Goal: Task Accomplishment & Management: Complete application form

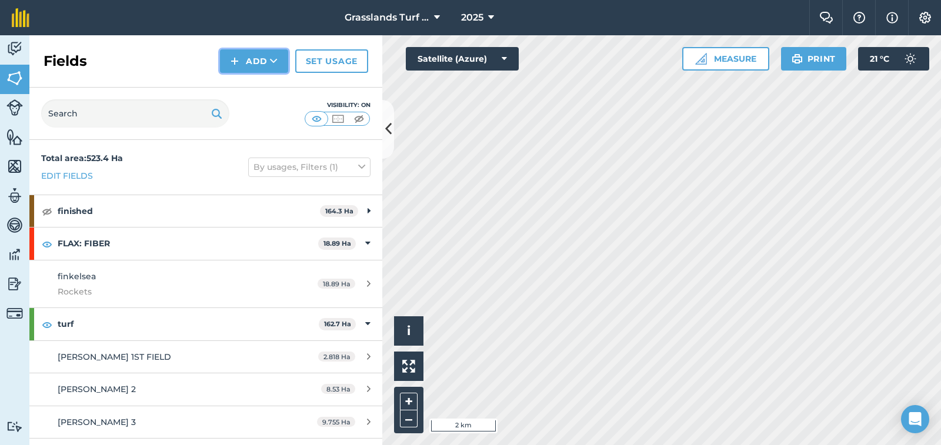
click at [259, 64] on button "Add" at bounding box center [254, 61] width 68 height 24
click at [166, 64] on div "Fields Add Draw Import Set usage" at bounding box center [205, 61] width 353 height 52
click at [10, 45] on img at bounding box center [14, 49] width 16 height 18
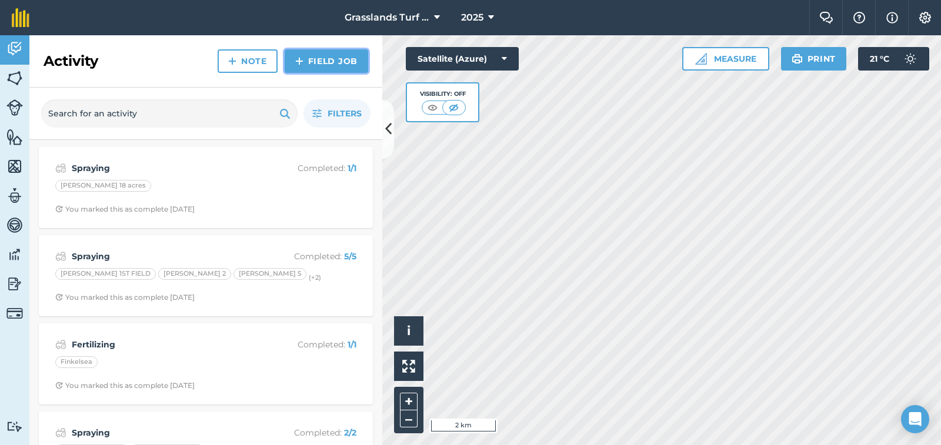
click at [344, 63] on link "Field Job" at bounding box center [327, 61] width 84 height 24
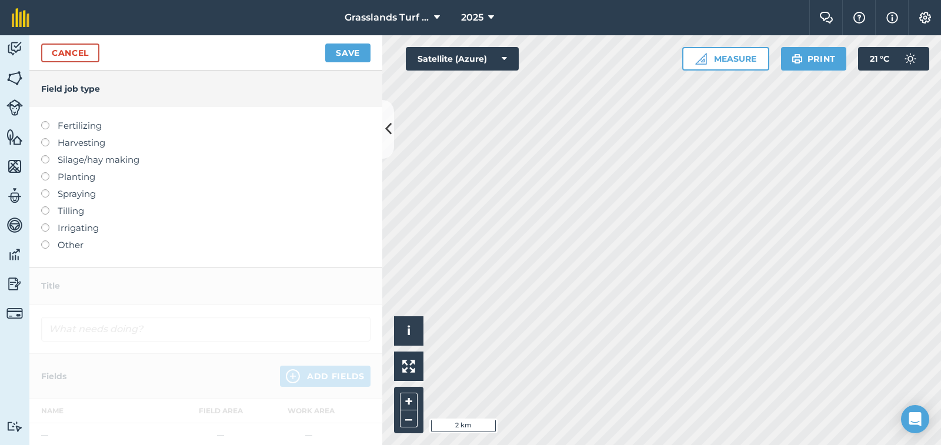
click at [45, 189] on label at bounding box center [49, 189] width 16 height 0
type input "Spraying"
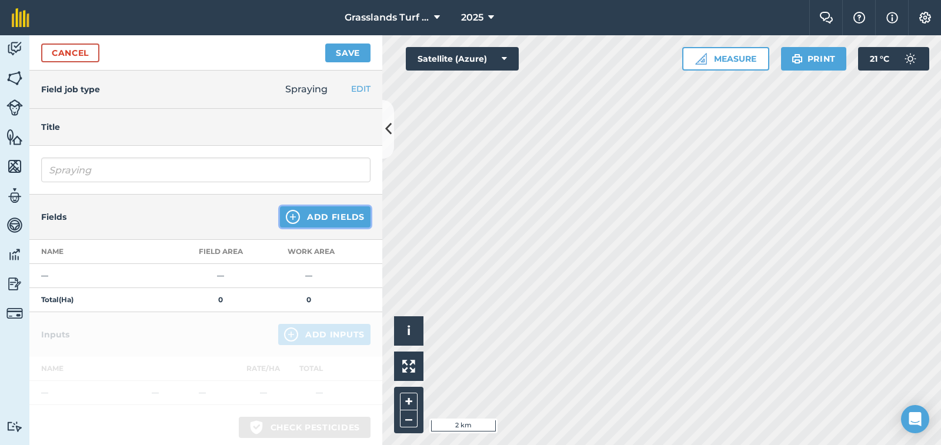
click at [302, 218] on button "Add Fields" at bounding box center [325, 216] width 91 height 21
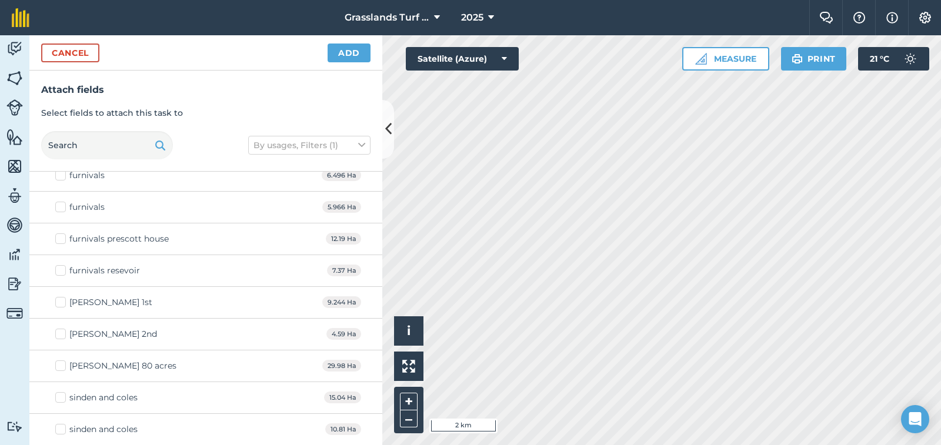
scroll to position [1731, 0]
click at [59, 366] on label "[PERSON_NAME] 80 acres" at bounding box center [115, 365] width 121 height 12
click at [59, 366] on input "[PERSON_NAME] 80 acres" at bounding box center [59, 363] width 8 height 8
checkbox input "true"
click at [351, 52] on button "Add" at bounding box center [349, 53] width 43 height 19
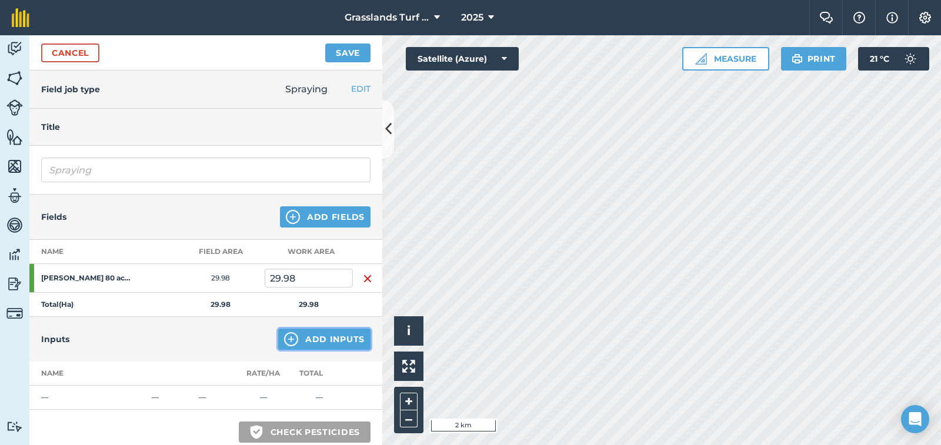
click at [295, 341] on button "Add Inputs" at bounding box center [324, 339] width 92 height 21
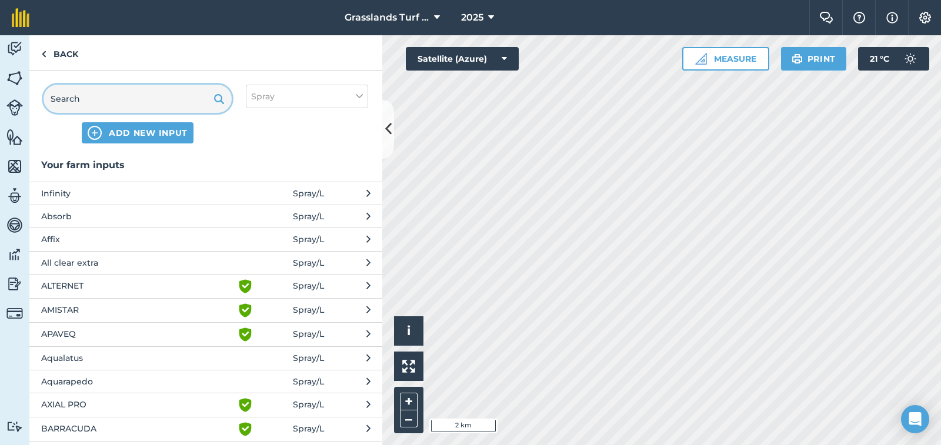
click at [105, 98] on input "text" at bounding box center [138, 99] width 188 height 28
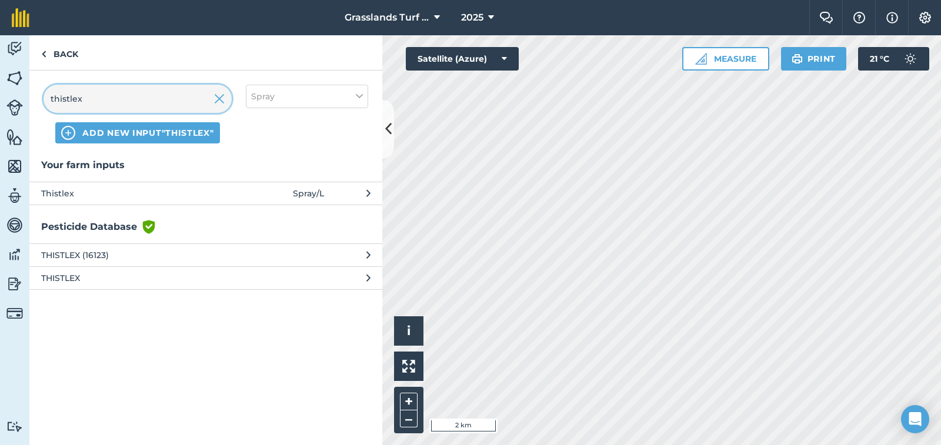
type input "thistlex"
click at [59, 193] on span "Thistlex" at bounding box center [137, 193] width 192 height 13
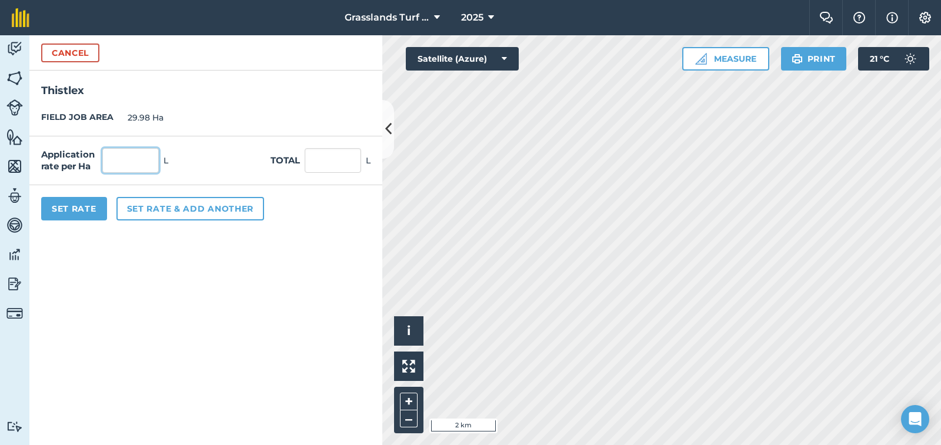
click at [128, 163] on input "text" at bounding box center [130, 160] width 56 height 25
type input "0.75"
type input "22.485"
click at [142, 211] on button "Set rate & add another" at bounding box center [190, 209] width 148 height 24
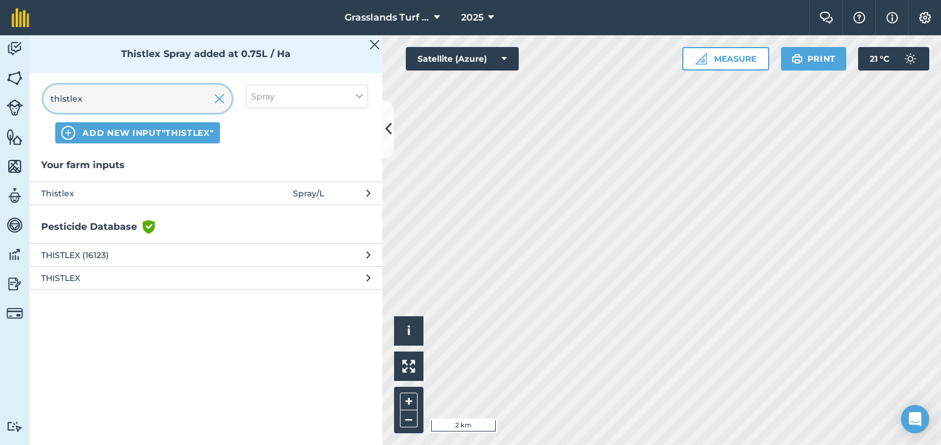
click at [114, 104] on input "thistlex" at bounding box center [138, 99] width 188 height 28
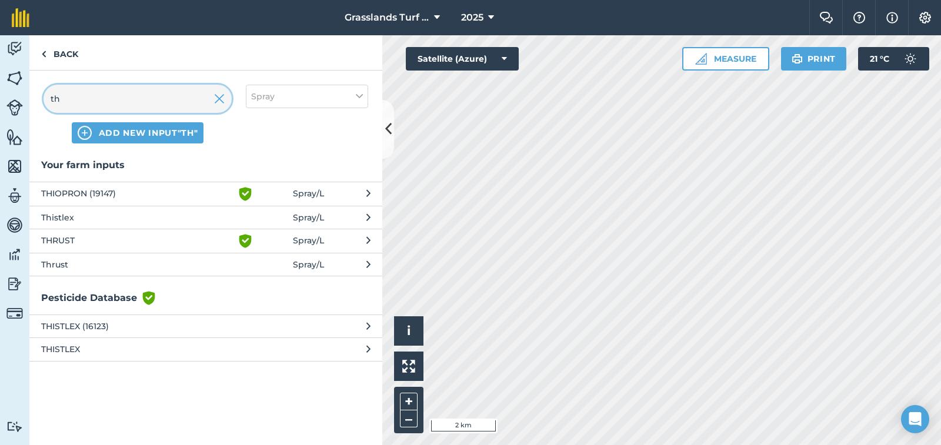
type input "t"
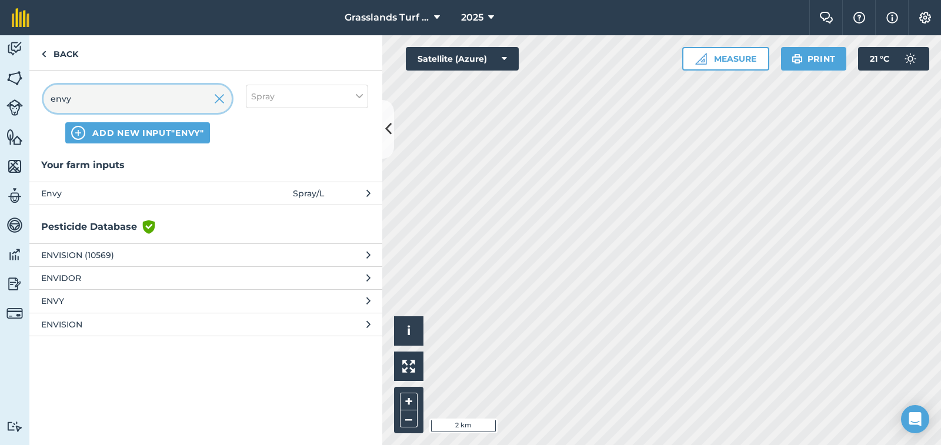
type input "envy"
click at [42, 196] on span "Envy" at bounding box center [137, 193] width 192 height 13
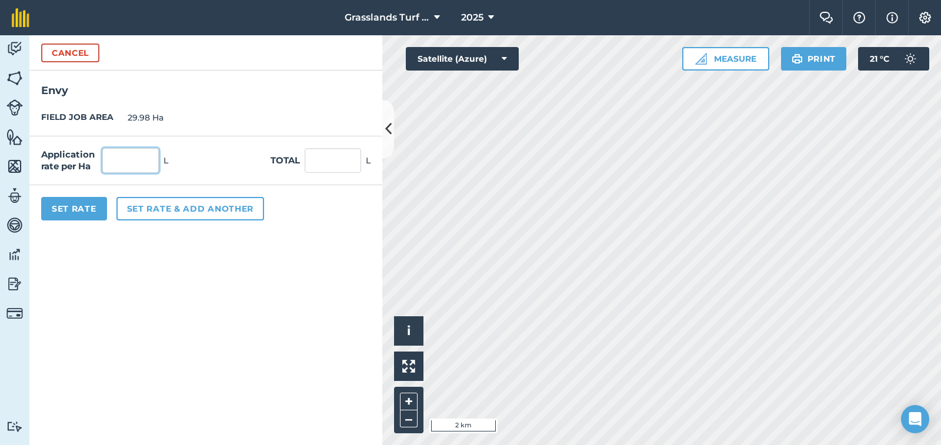
click at [116, 159] on input "text" at bounding box center [130, 160] width 56 height 25
type input "0.5"
type input "14.99"
click at [151, 211] on button "Set rate & add another" at bounding box center [190, 209] width 148 height 24
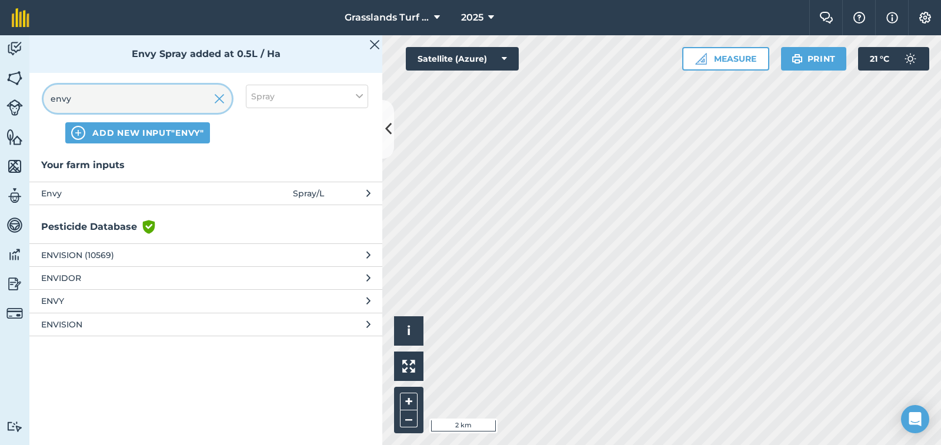
click at [79, 96] on input "envy" at bounding box center [138, 99] width 188 height 28
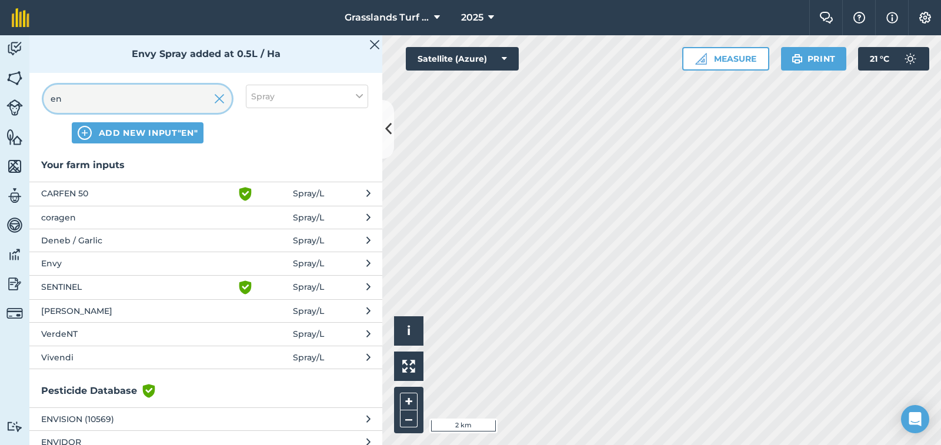
type input "e"
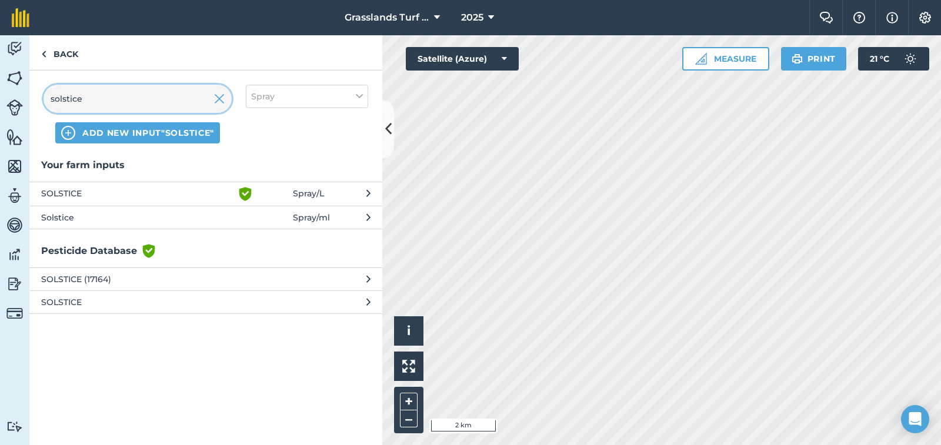
type input "solstice"
click at [67, 189] on span "SOLSTICE" at bounding box center [137, 194] width 192 height 14
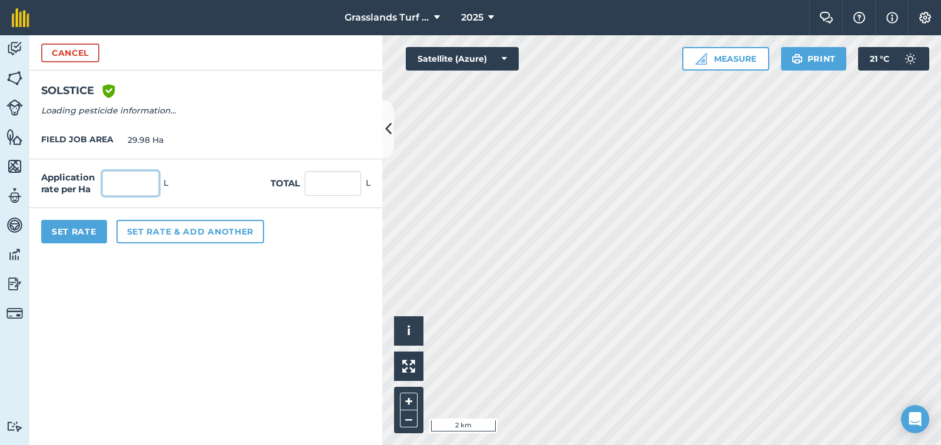
click at [110, 184] on input "text" at bounding box center [130, 183] width 56 height 25
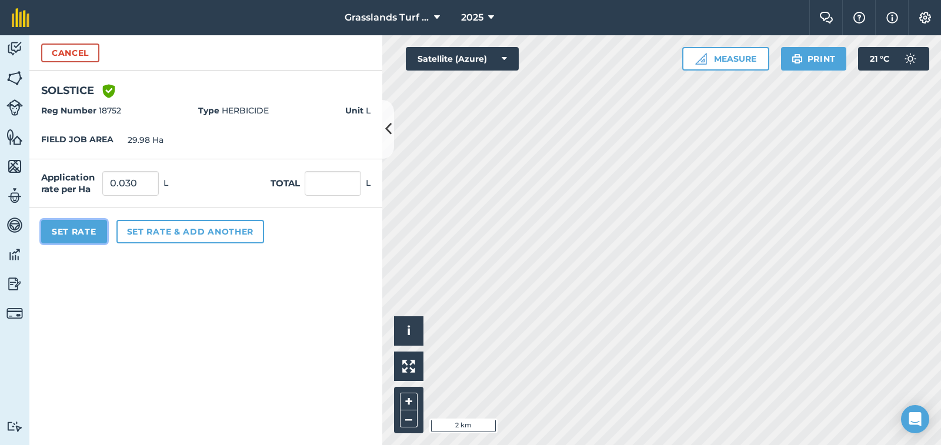
type input "0.03"
type input "0.899"
click at [79, 238] on button "Set Rate" at bounding box center [74, 232] width 66 height 24
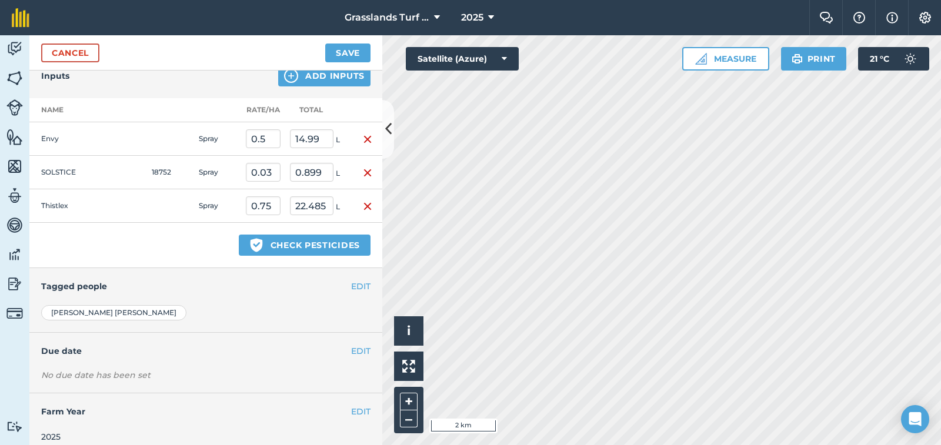
scroll to position [274, 0]
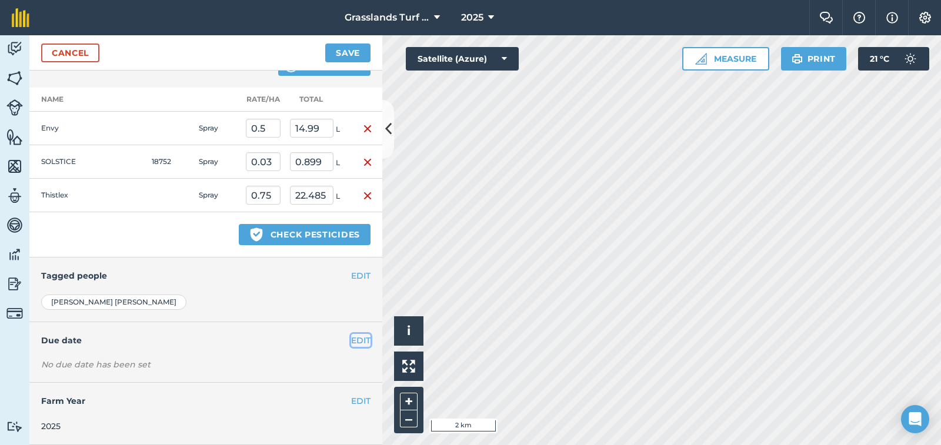
click at [351, 341] on button "EDIT" at bounding box center [360, 340] width 19 height 13
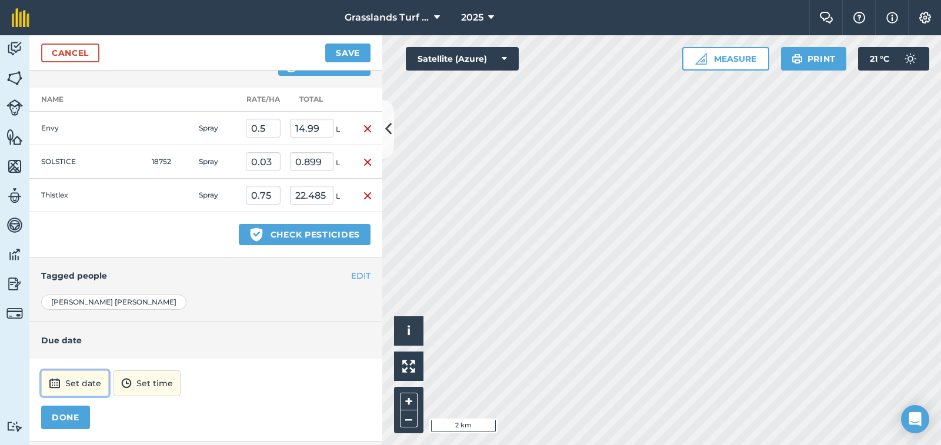
click at [85, 383] on button "Set date" at bounding box center [75, 384] width 68 height 26
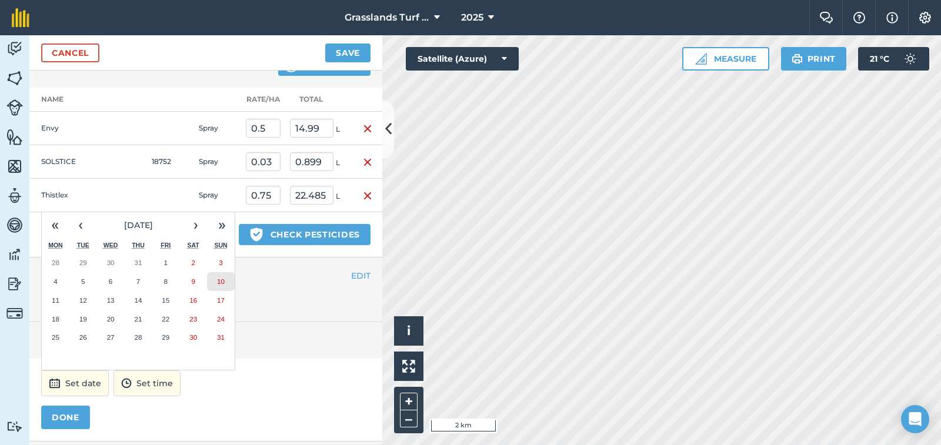
click at [222, 281] on abbr "10" at bounding box center [221, 282] width 8 height 8
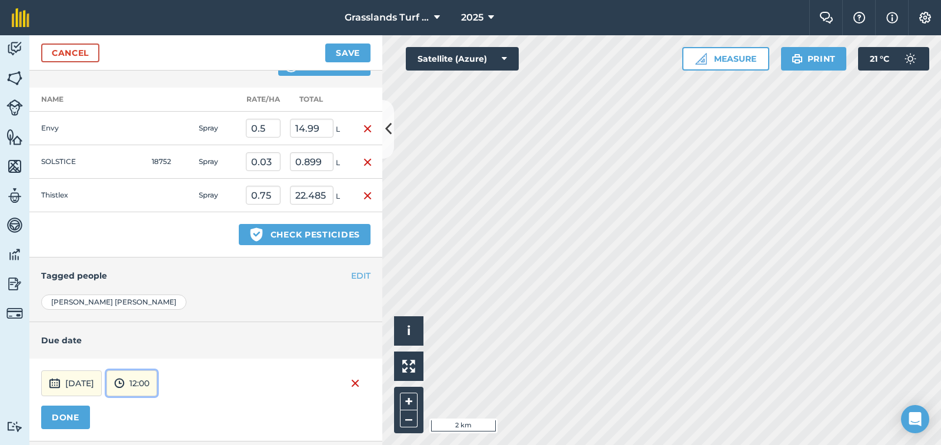
click at [157, 384] on button "12:00" at bounding box center [131, 384] width 51 height 26
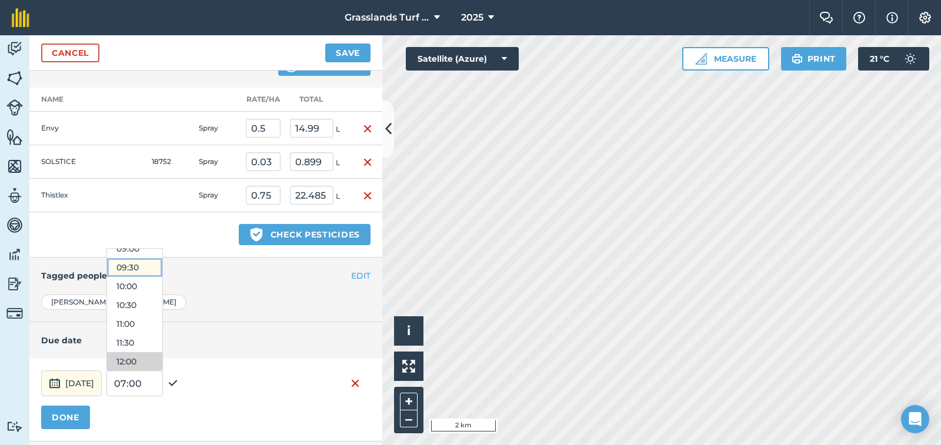
click at [162, 269] on button "09:30" at bounding box center [134, 267] width 55 height 19
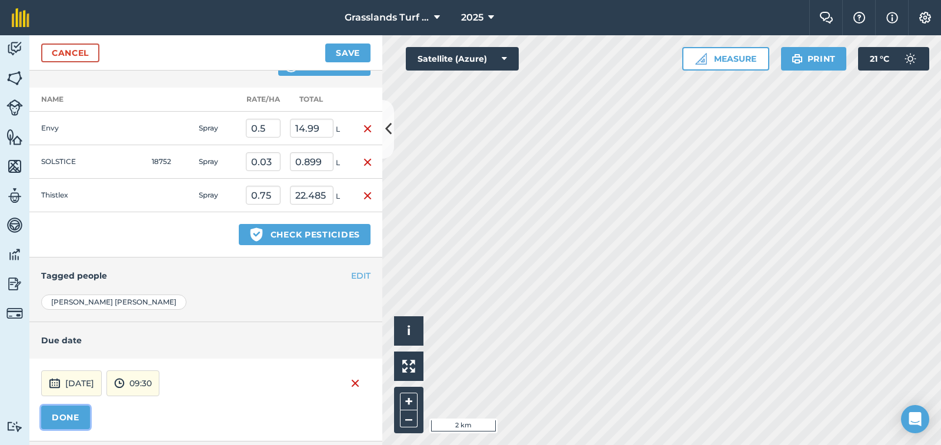
click at [85, 413] on button "DONE" at bounding box center [65, 418] width 49 height 24
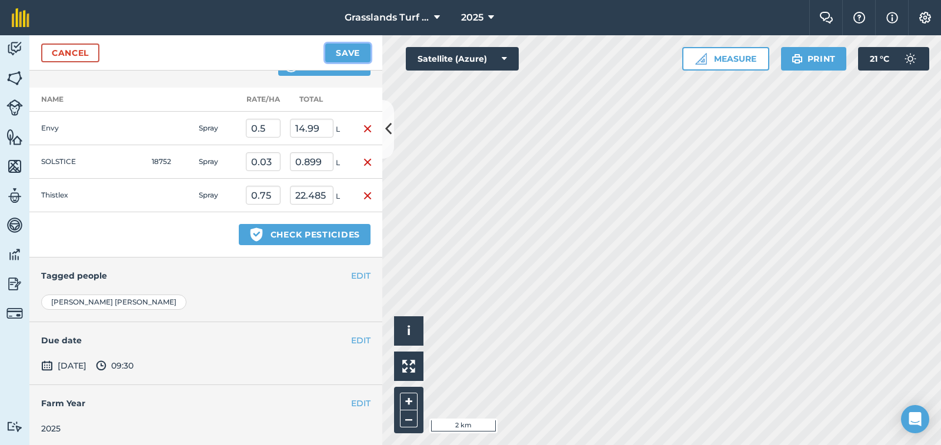
click at [349, 51] on button "Save" at bounding box center [347, 53] width 45 height 19
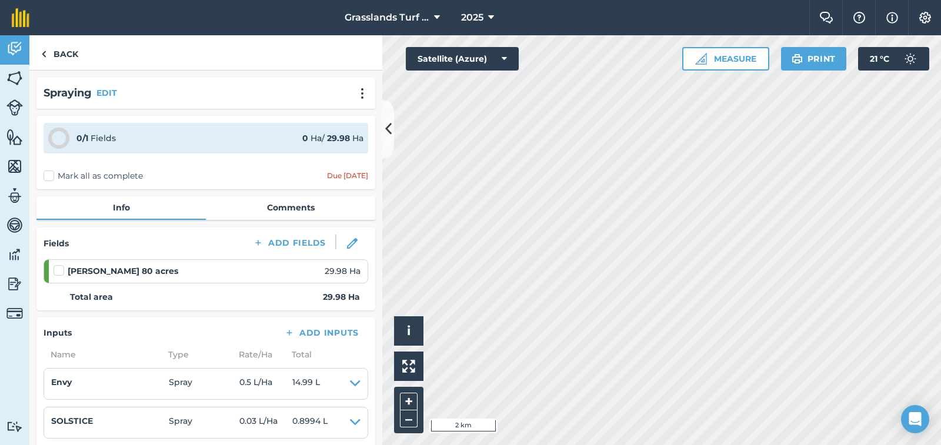
click at [61, 265] on label at bounding box center [61, 265] width 14 height 0
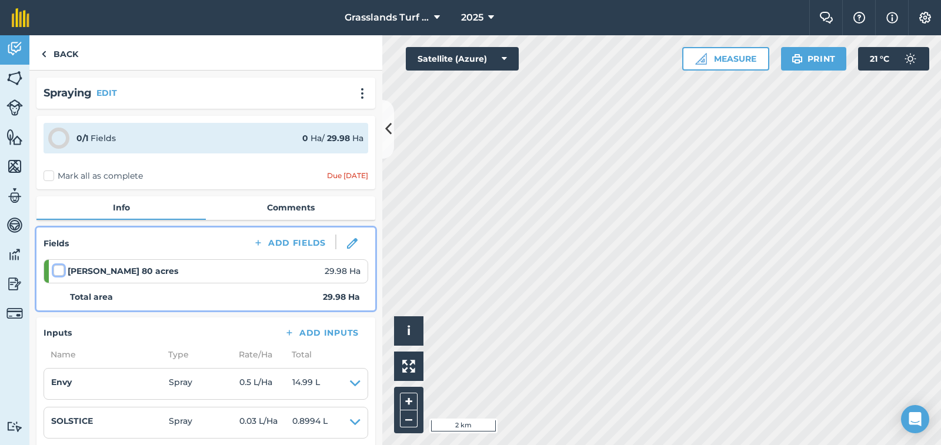
click at [61, 271] on input "checkbox" at bounding box center [58, 269] width 8 height 8
checkbox input "false"
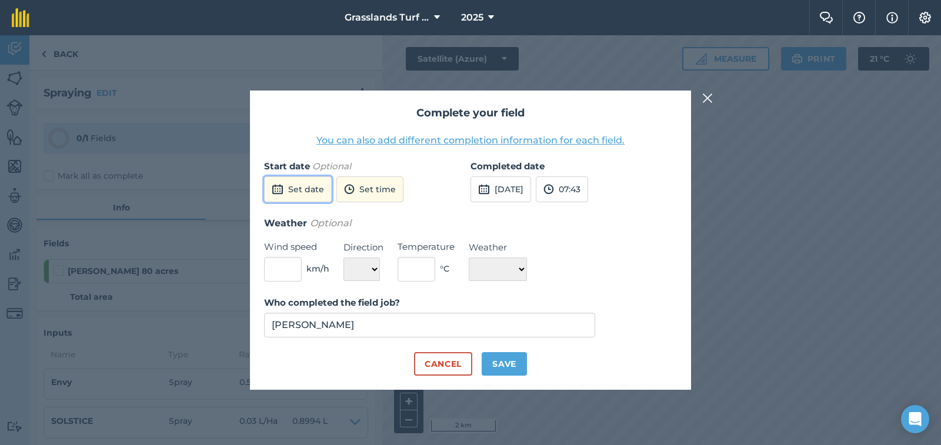
click at [311, 196] on button "Set date" at bounding box center [298, 189] width 68 height 26
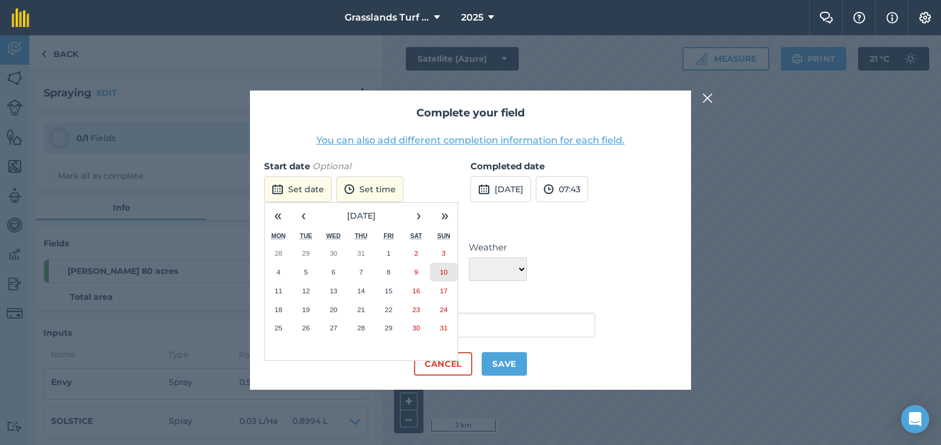
click at [446, 275] on abbr "10" at bounding box center [444, 272] width 8 height 8
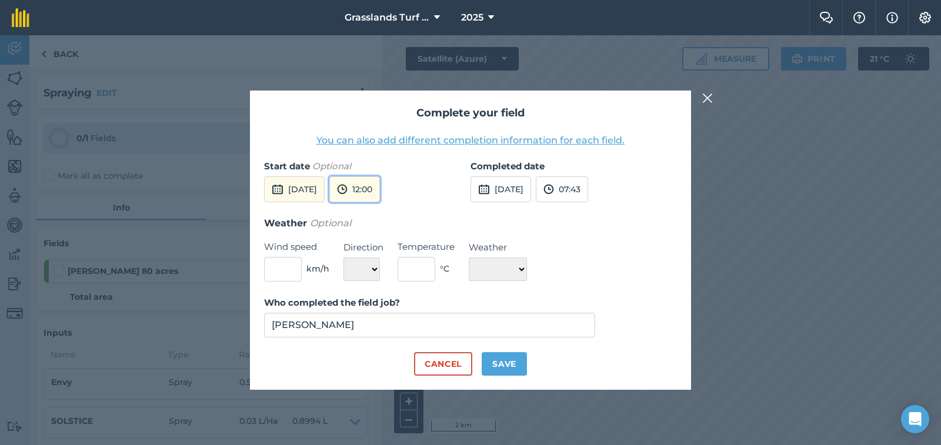
click at [380, 189] on button "12:00" at bounding box center [354, 189] width 51 height 26
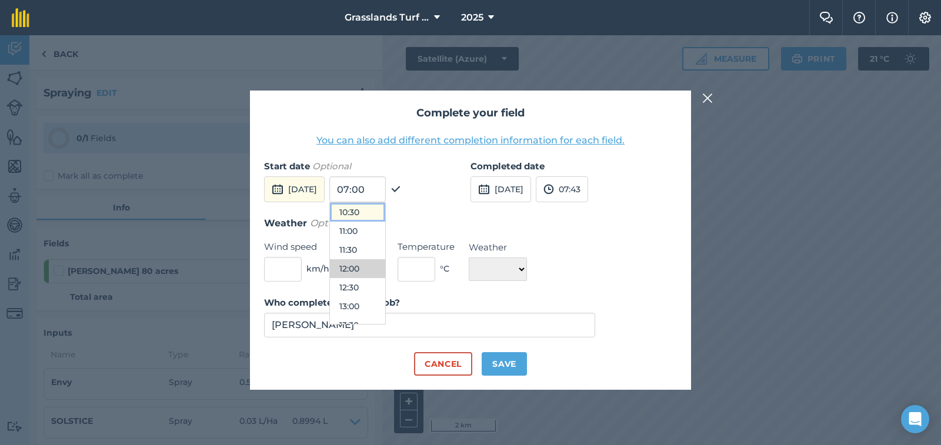
click at [385, 216] on button "10:30" at bounding box center [357, 212] width 55 height 19
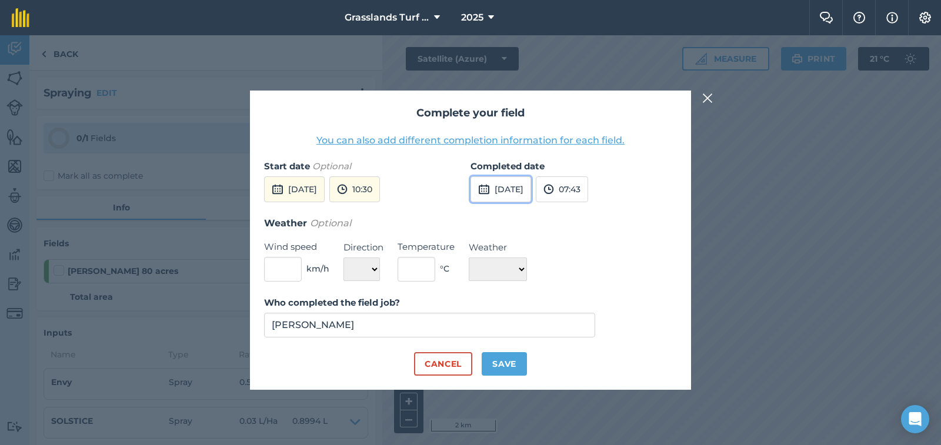
click at [531, 193] on button "[DATE]" at bounding box center [501, 189] width 61 height 26
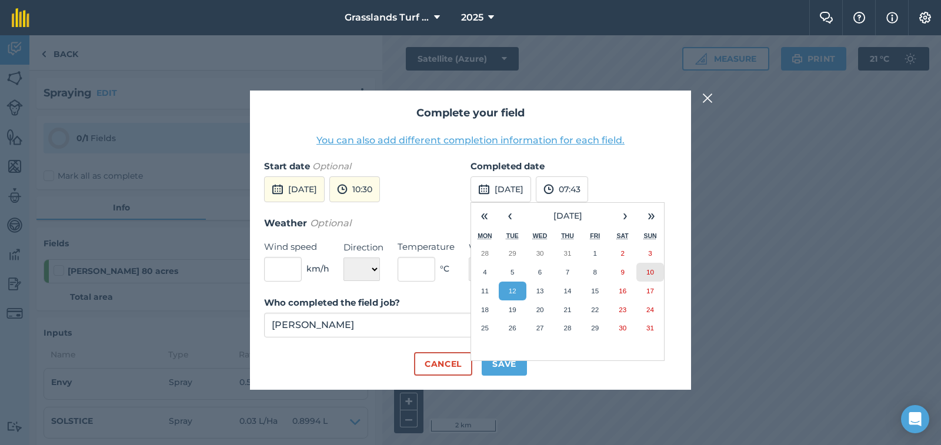
click at [655, 271] on button "10" at bounding box center [650, 272] width 28 height 19
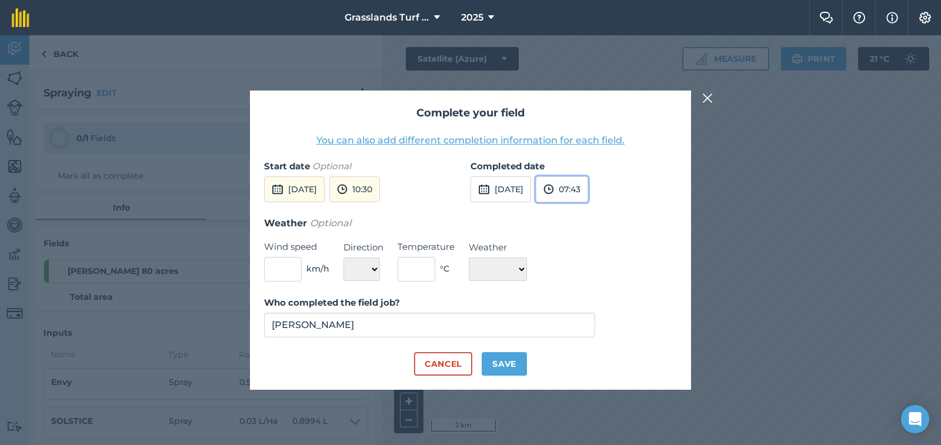
click at [588, 191] on button "07:43" at bounding box center [562, 189] width 52 height 26
click at [592, 315] on button "13:00" at bounding box center [563, 315] width 55 height 19
click at [288, 268] on input "text" at bounding box center [283, 269] width 38 height 25
type input "5"
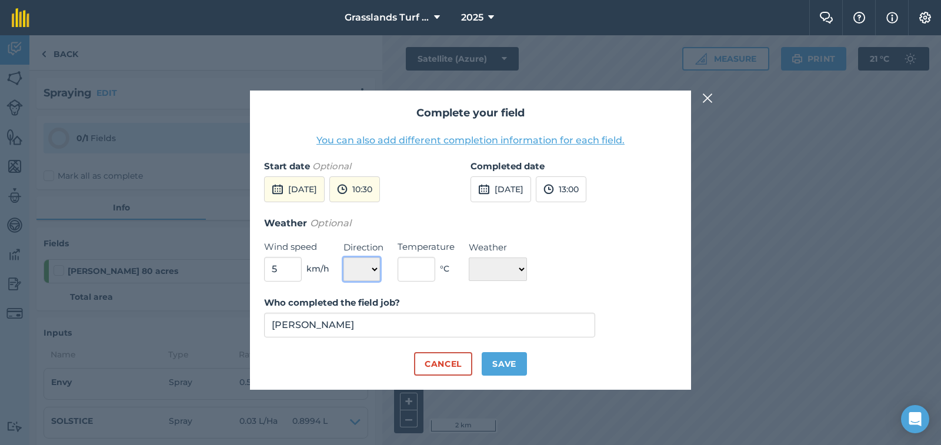
click at [373, 269] on select "N NE E SE S SW W NW" at bounding box center [362, 270] width 36 height 24
select select "E"
click at [344, 258] on select "N NE E SE S SW W NW" at bounding box center [362, 270] width 36 height 24
click at [431, 274] on input "text" at bounding box center [417, 269] width 38 height 25
type input "14"
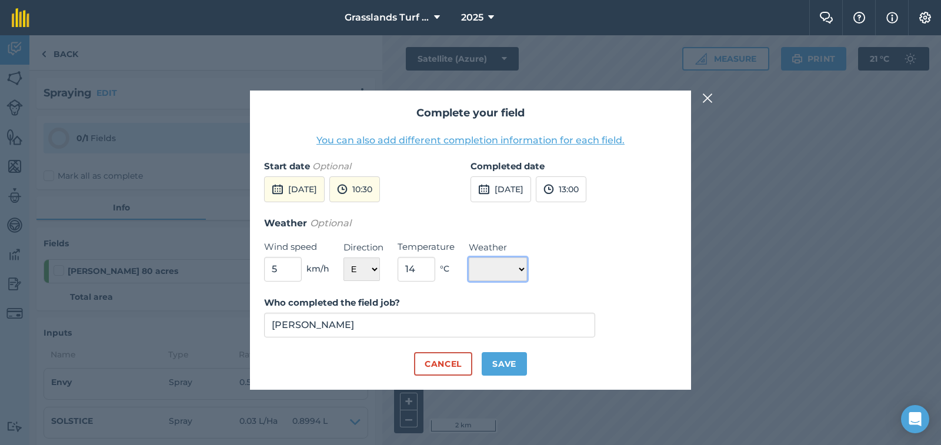
click at [527, 268] on select "☀️ Sunny 🌧 Rainy ⛅️ Cloudy 🌨 Snow ❄️ Icy" at bounding box center [498, 270] width 58 height 24
select select "Sunny"
click at [469, 258] on select "☀️ Sunny 🌧 Rainy ⛅️ Cloudy 🌨 Snow ❄️ Icy" at bounding box center [498, 270] width 58 height 24
click at [512, 368] on button "Save" at bounding box center [504, 364] width 45 height 24
checkbox input "true"
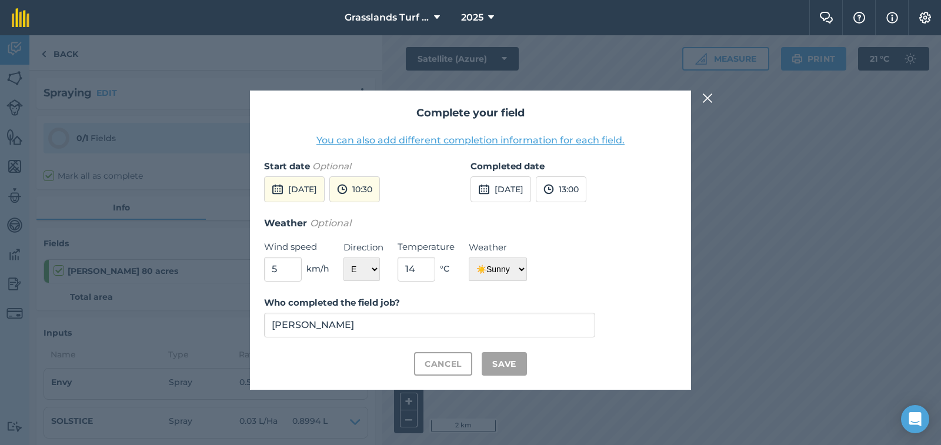
checkbox input "true"
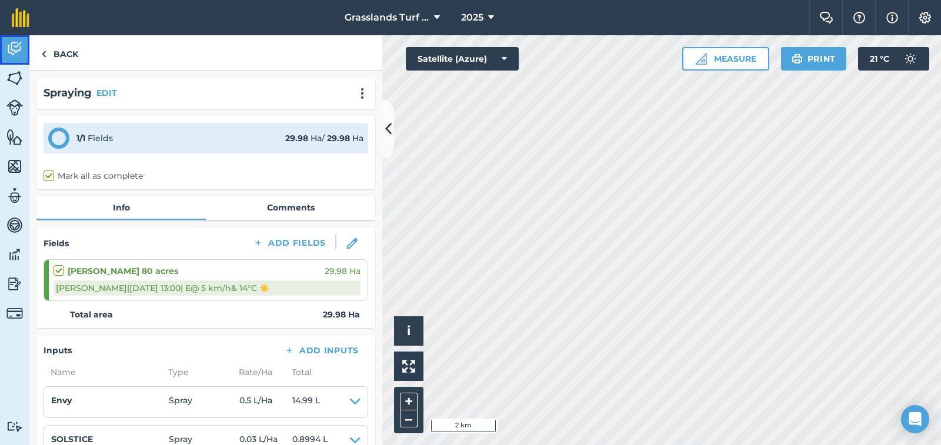
click at [12, 49] on img at bounding box center [14, 49] width 16 height 18
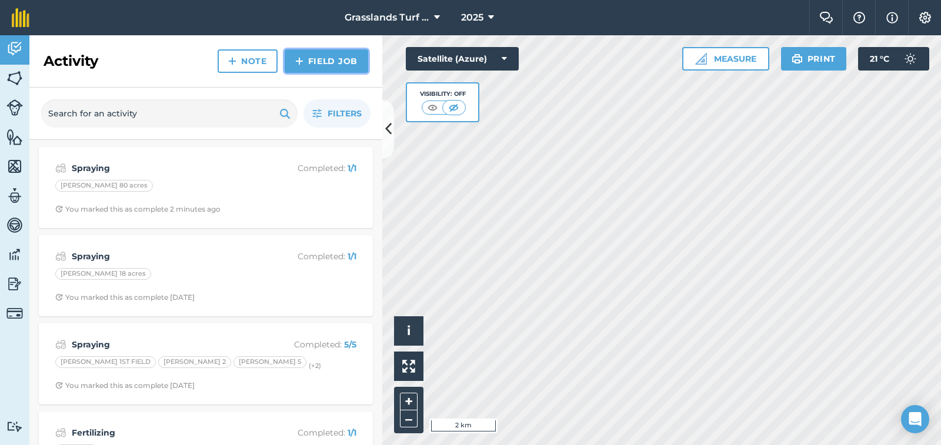
click at [339, 54] on link "Field Job" at bounding box center [327, 61] width 84 height 24
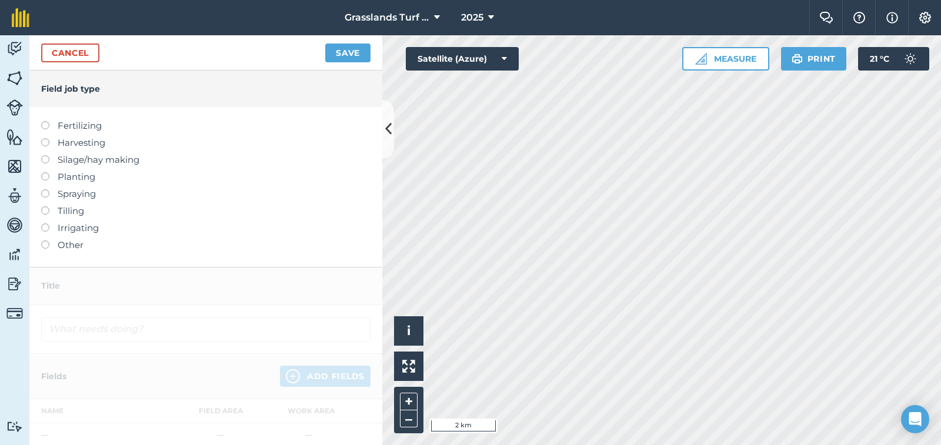
click at [46, 189] on label at bounding box center [49, 189] width 16 height 0
type input "Spraying"
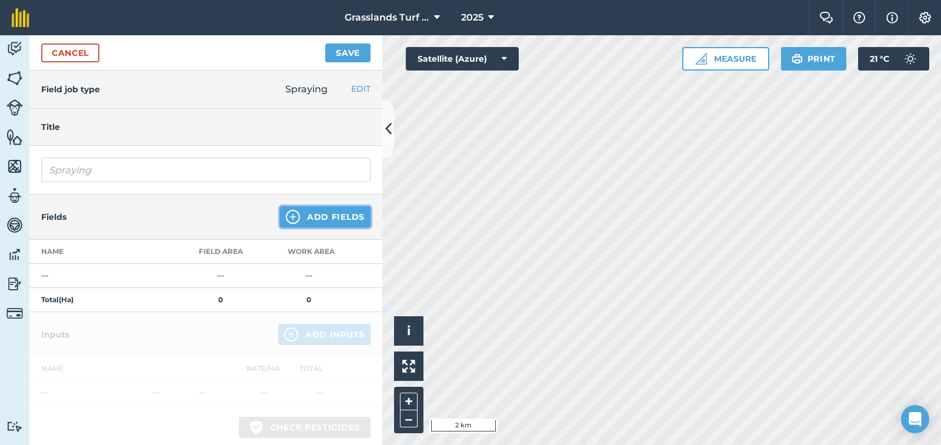
click at [335, 217] on button "Add Fields" at bounding box center [325, 216] width 91 height 21
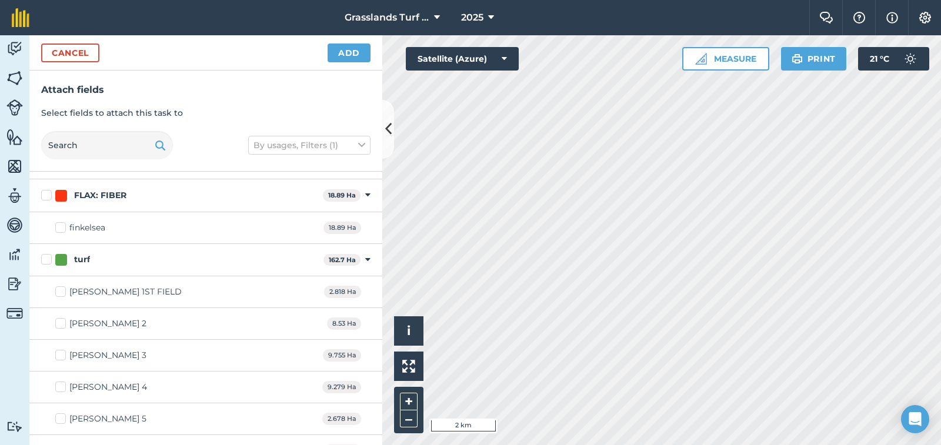
scroll to position [706, 0]
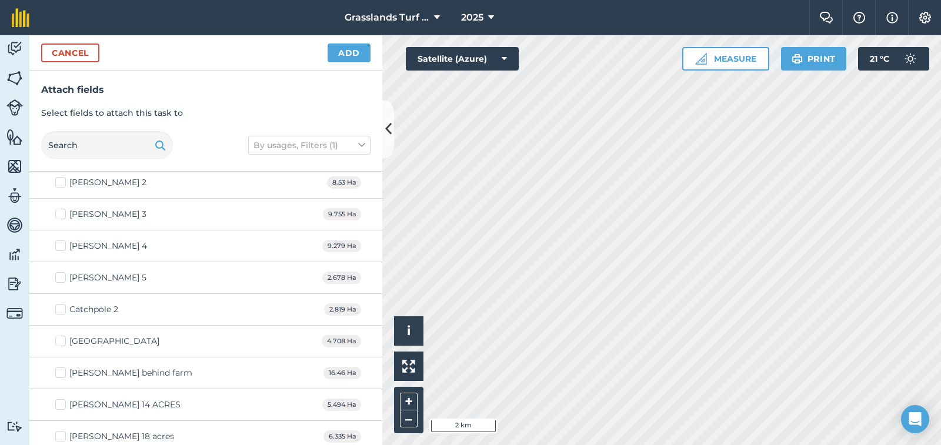
click at [62, 215] on label "[PERSON_NAME] 3" at bounding box center [100, 214] width 91 height 12
click at [62, 215] on input "[PERSON_NAME] 3" at bounding box center [59, 212] width 8 height 8
checkbox input "true"
click at [64, 246] on label "[PERSON_NAME] 4" at bounding box center [101, 246] width 92 height 12
click at [63, 246] on input "[PERSON_NAME] 4" at bounding box center [59, 244] width 8 height 8
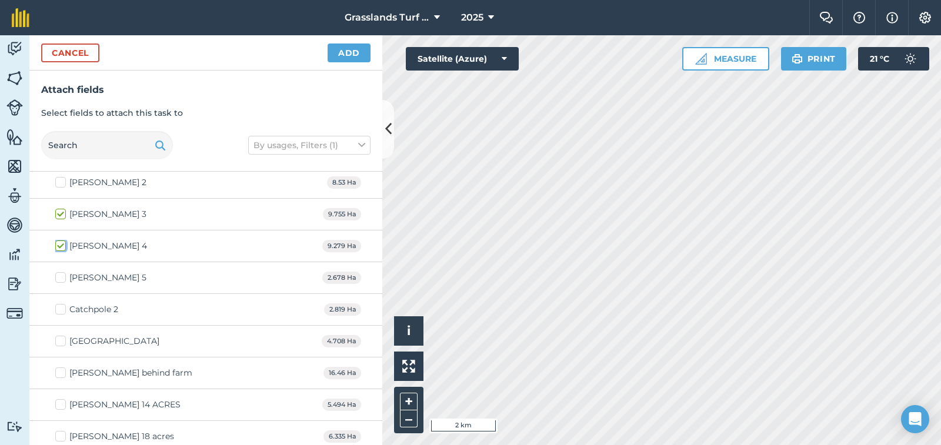
checkbox input "true"
click at [354, 59] on button "Add" at bounding box center [349, 53] width 43 height 19
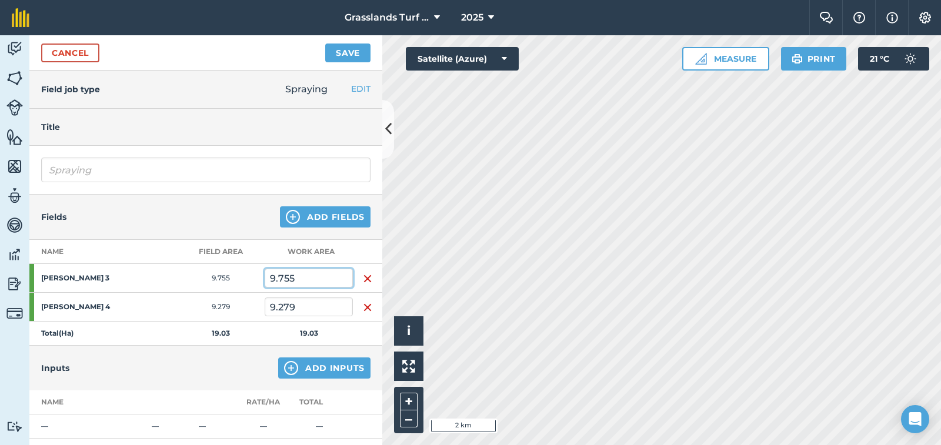
click at [303, 278] on input "9.755" at bounding box center [309, 278] width 88 height 19
type input "9"
type input "1"
click at [301, 307] on input "9.279" at bounding box center [309, 307] width 88 height 19
type input "9"
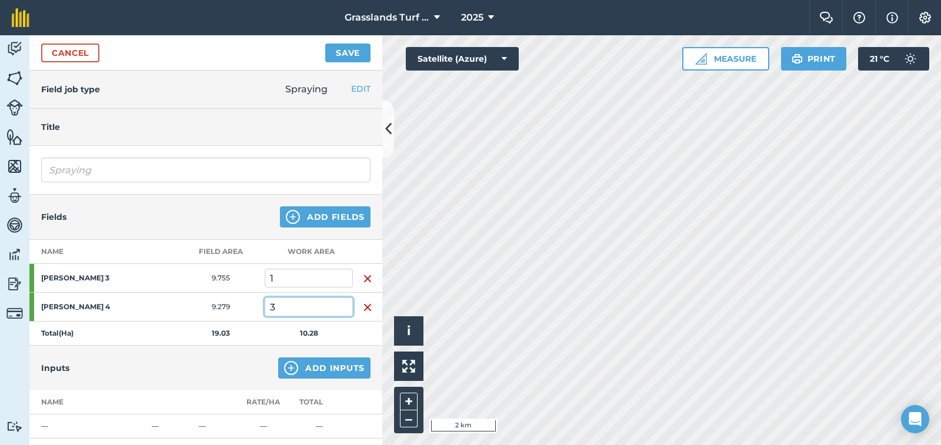
type input "3"
click at [319, 368] on button "Add Inputs" at bounding box center [324, 368] width 92 height 21
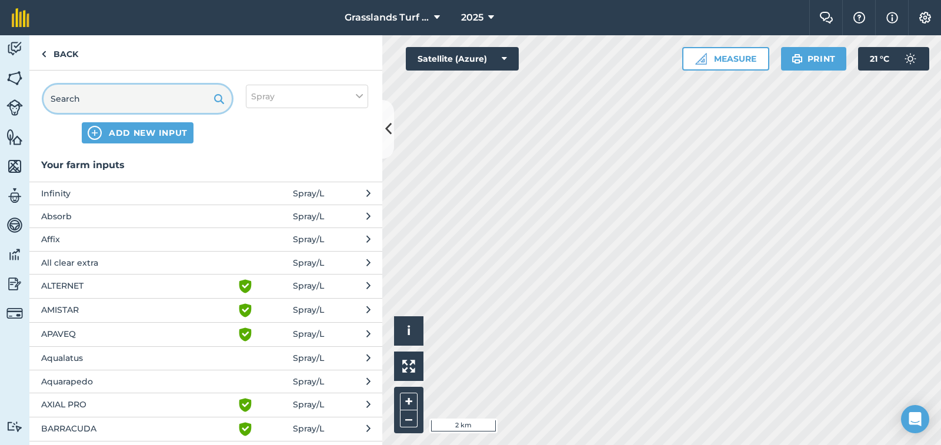
click at [96, 101] on input "text" at bounding box center [138, 99] width 188 height 28
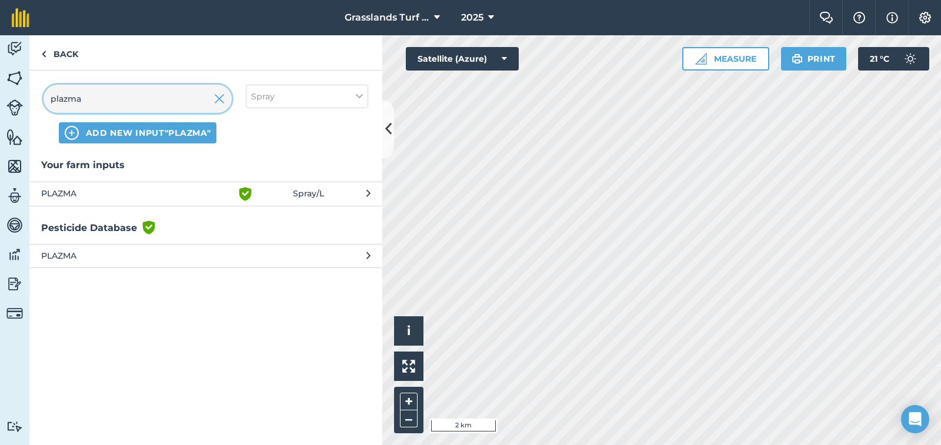
type input "plazma"
click at [64, 191] on span "PLAZMA" at bounding box center [137, 194] width 192 height 14
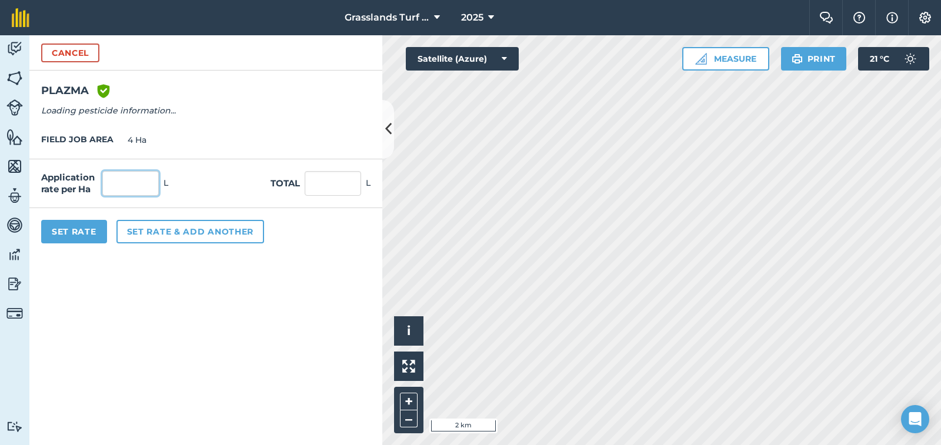
click at [137, 190] on input "text" at bounding box center [130, 183] width 56 height 25
type input "1"
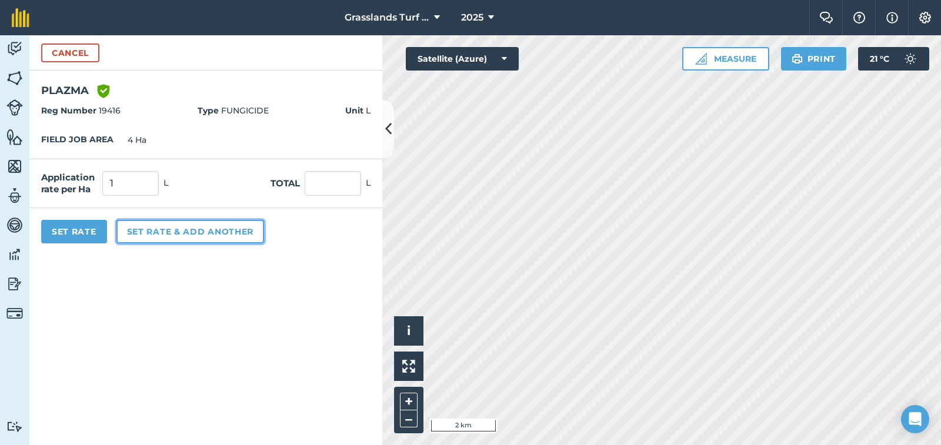
type input "4"
click at [139, 237] on button "Set rate & add another" at bounding box center [190, 232] width 148 height 24
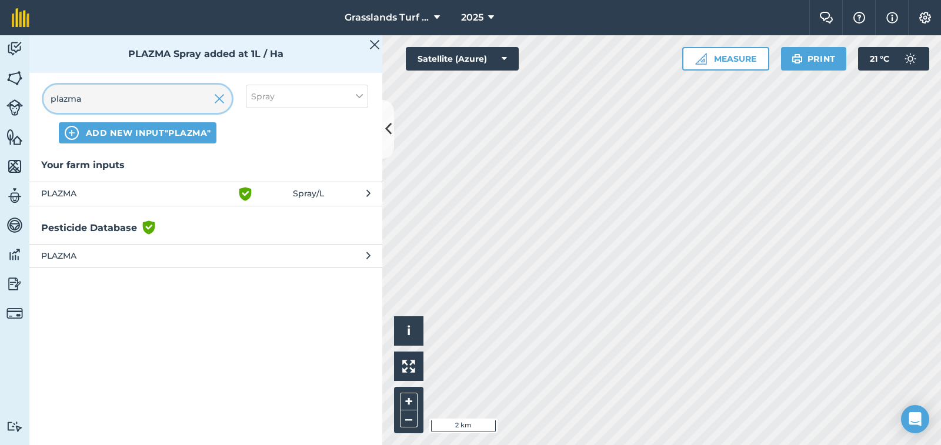
click at [111, 105] on input "plazma" at bounding box center [138, 99] width 188 height 28
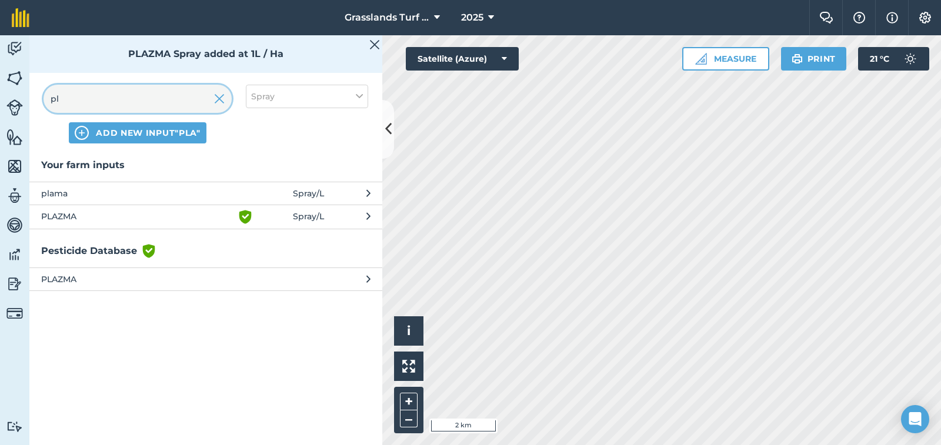
type input "p"
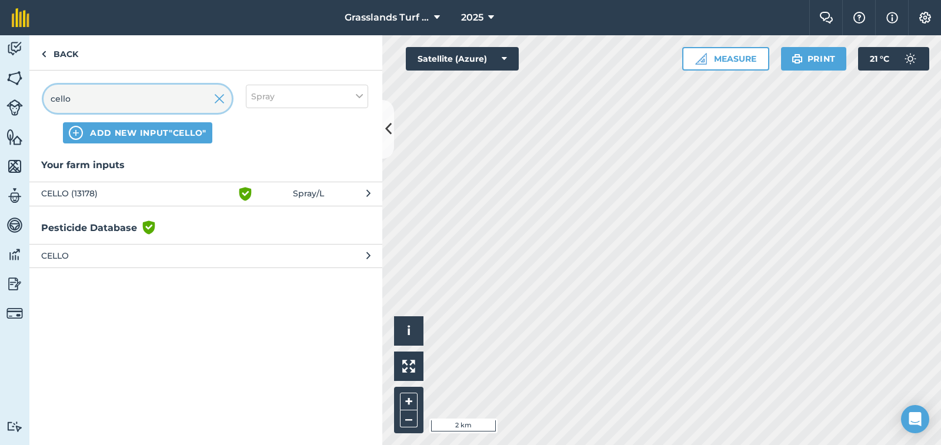
type input "cello"
click at [108, 190] on span "CELLO (13178)" at bounding box center [137, 194] width 192 height 14
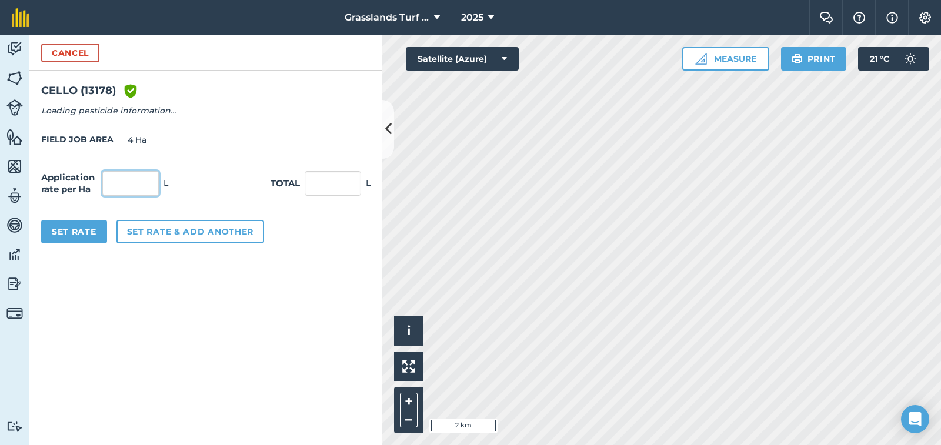
click at [126, 181] on input "text" at bounding box center [130, 183] width 56 height 25
type input "0.25"
type input "1"
click at [133, 236] on button "Set rate & add another" at bounding box center [190, 232] width 148 height 24
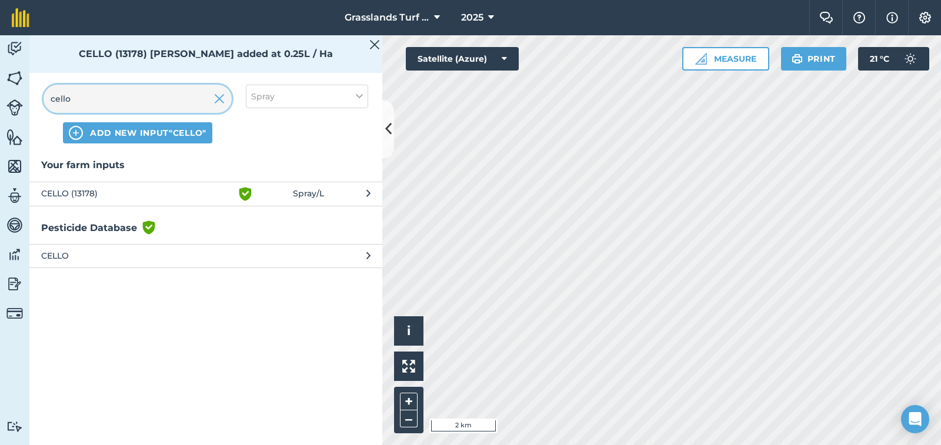
click at [104, 102] on input "cello" at bounding box center [138, 99] width 188 height 28
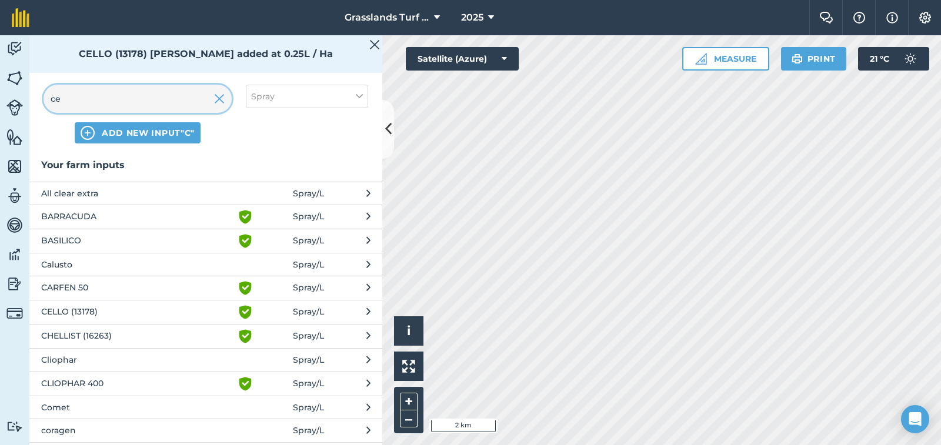
type input "c"
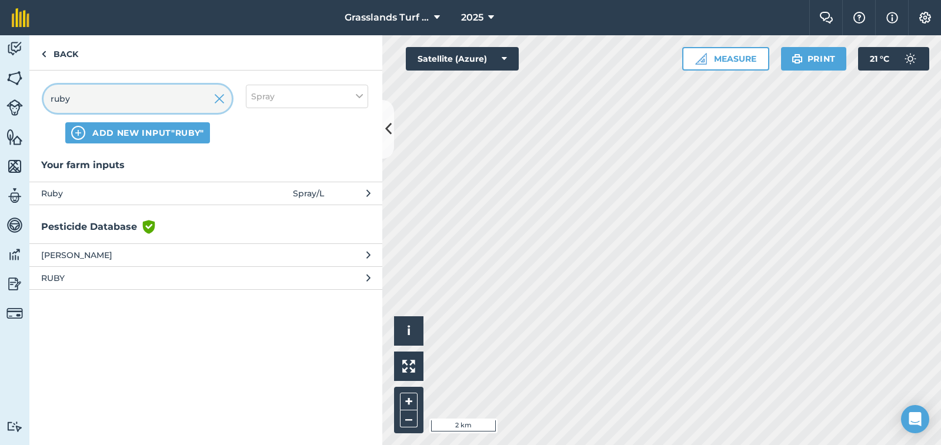
type input "ruby"
click at [54, 190] on span "Ruby" at bounding box center [137, 193] width 192 height 13
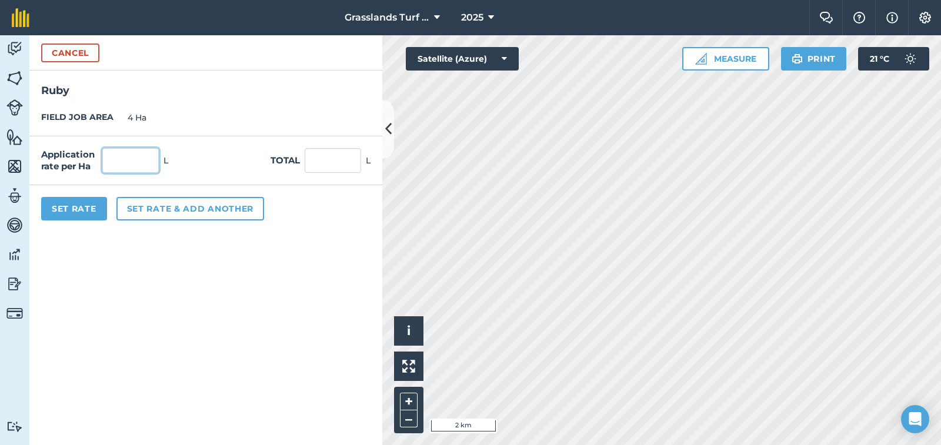
click at [136, 161] on input "text" at bounding box center [130, 160] width 56 height 25
type input "0.2"
type input "0.8"
click at [62, 206] on button "Set Rate" at bounding box center [74, 209] width 66 height 24
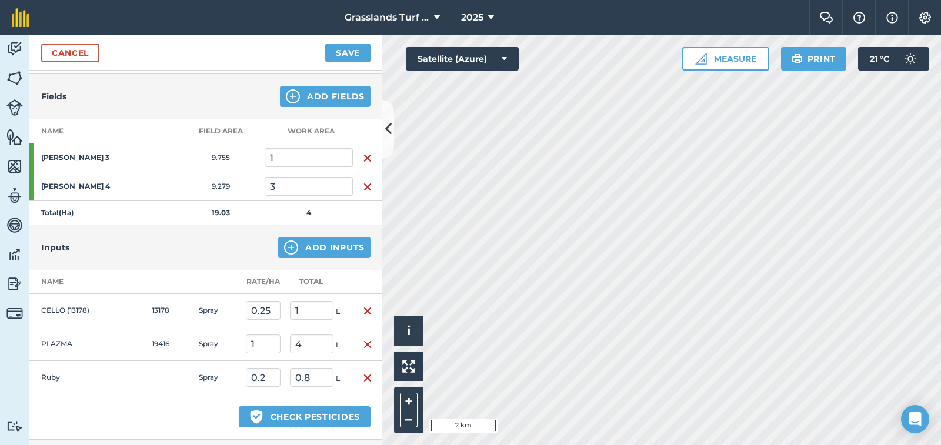
scroll to position [118, 0]
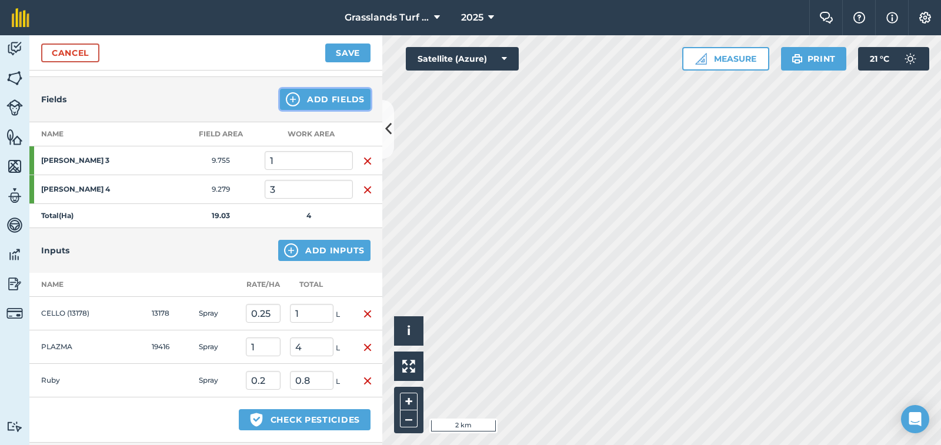
click at [302, 96] on button "Add Fields" at bounding box center [325, 99] width 91 height 21
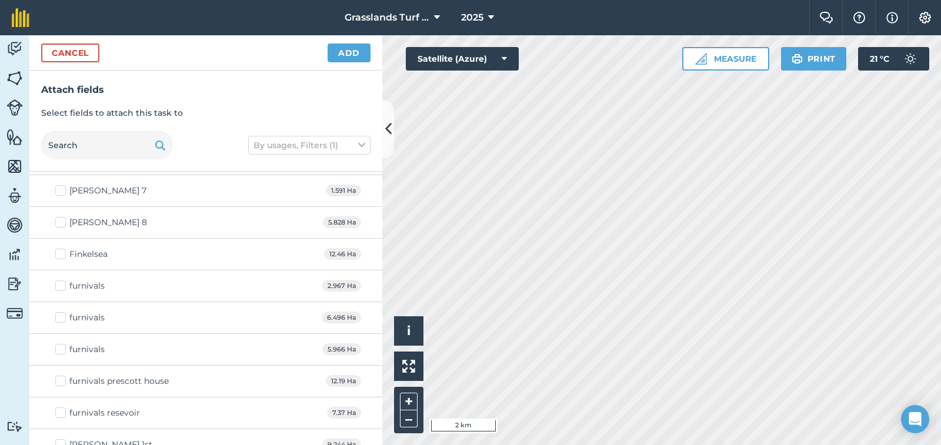
scroll to position [1529, 0]
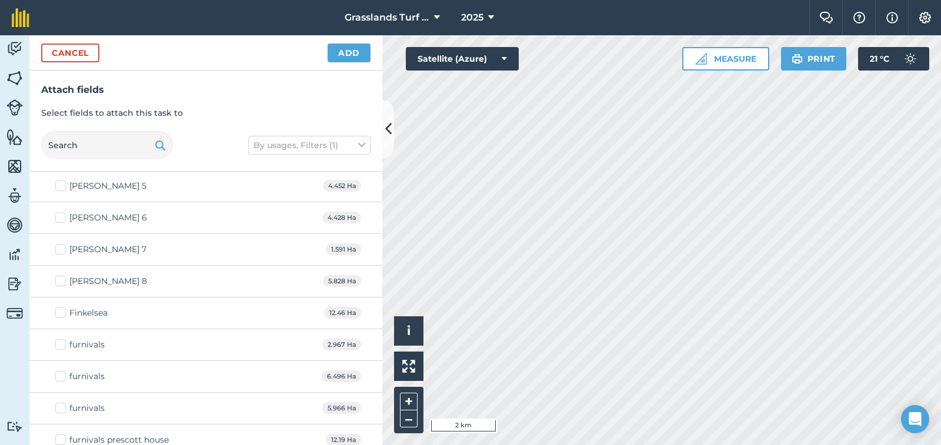
click at [58, 315] on label "Finkelsea" at bounding box center [81, 313] width 52 height 12
click at [58, 315] on input "Finkelsea" at bounding box center [59, 311] width 8 height 8
checkbox input "true"
click at [348, 53] on button "Add" at bounding box center [349, 53] width 43 height 19
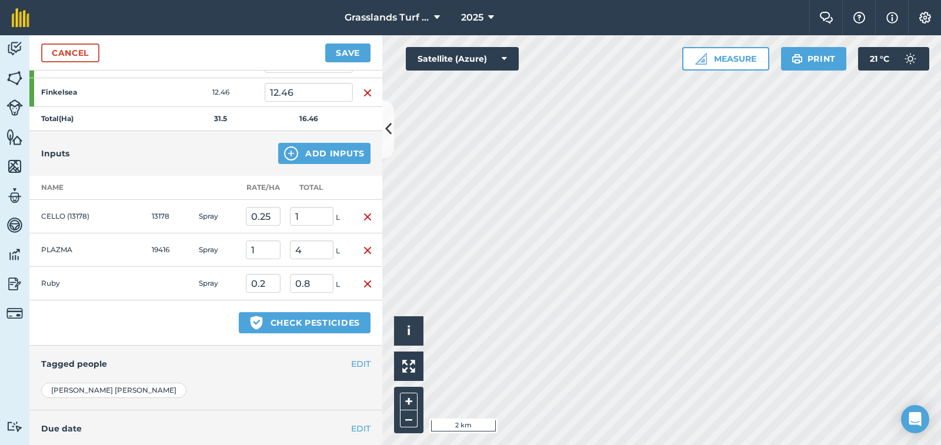
scroll to position [332, 0]
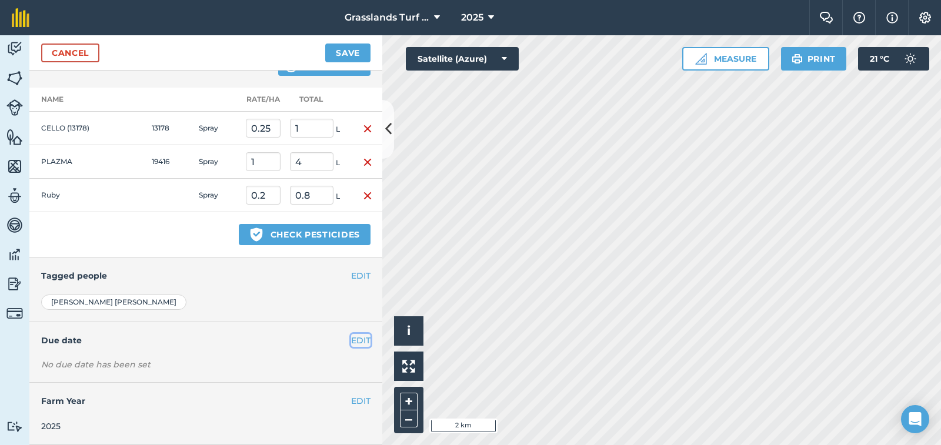
click at [351, 342] on button "EDIT" at bounding box center [360, 340] width 19 height 13
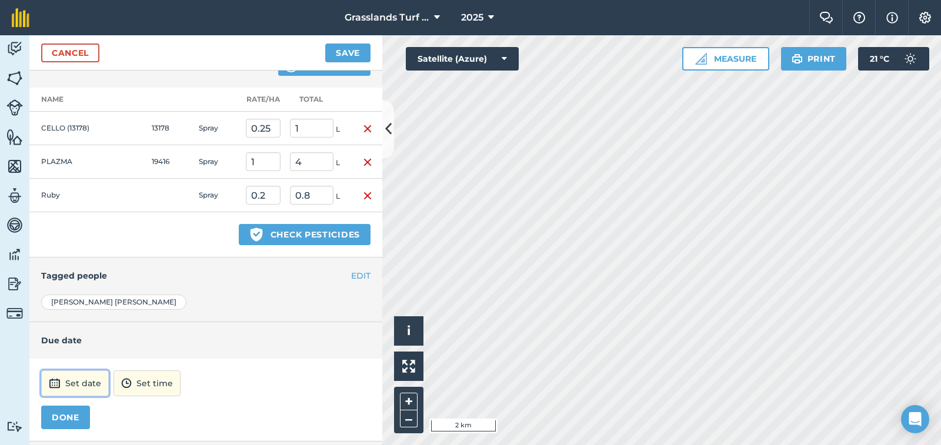
click at [84, 380] on button "Set date" at bounding box center [75, 384] width 68 height 26
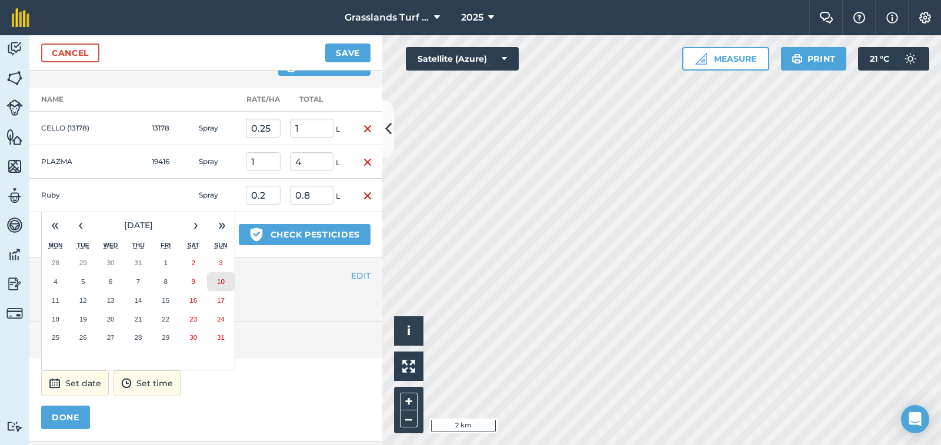
click at [215, 279] on button "10" at bounding box center [221, 281] width 28 height 19
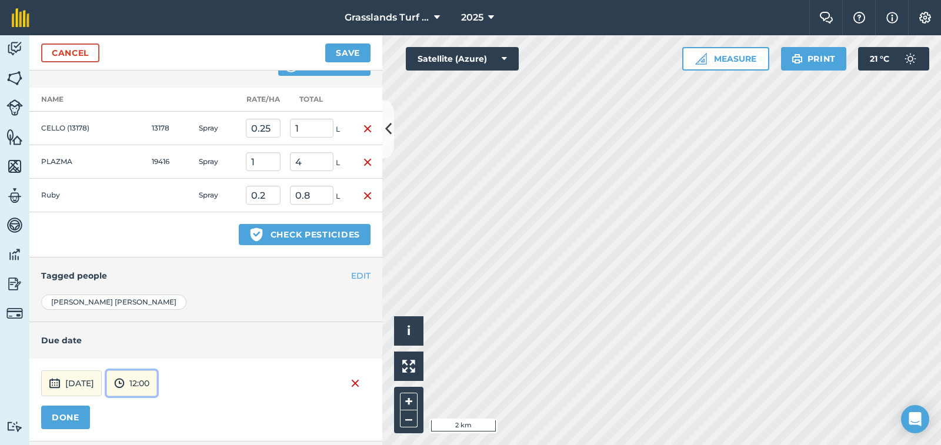
click at [157, 384] on button "12:00" at bounding box center [131, 384] width 51 height 26
click at [162, 301] on button "15:30" at bounding box center [134, 305] width 55 height 19
click at [58, 421] on button "DONE" at bounding box center [65, 418] width 49 height 24
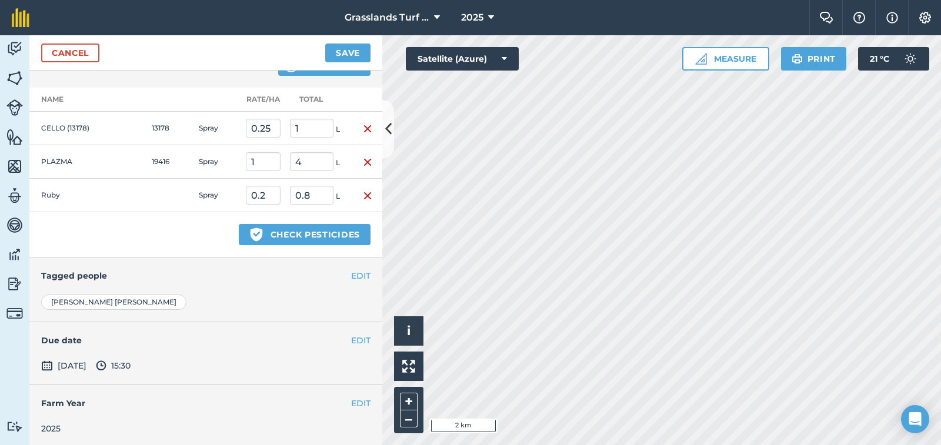
scroll to position [334, 0]
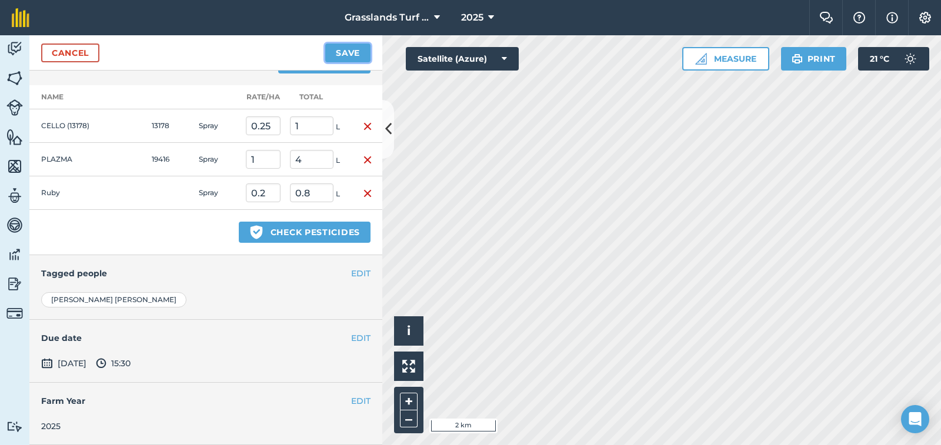
click at [354, 48] on button "Save" at bounding box center [347, 53] width 45 height 19
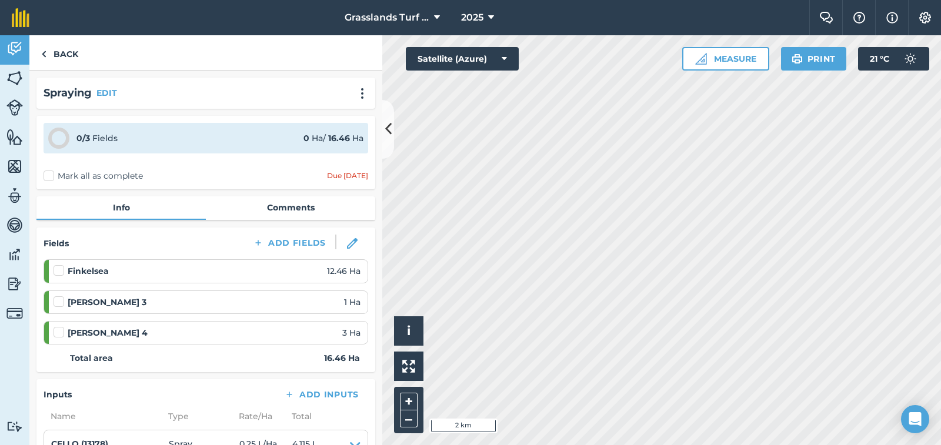
click at [47, 176] on label "Mark all as complete" at bounding box center [93, 176] width 99 height 12
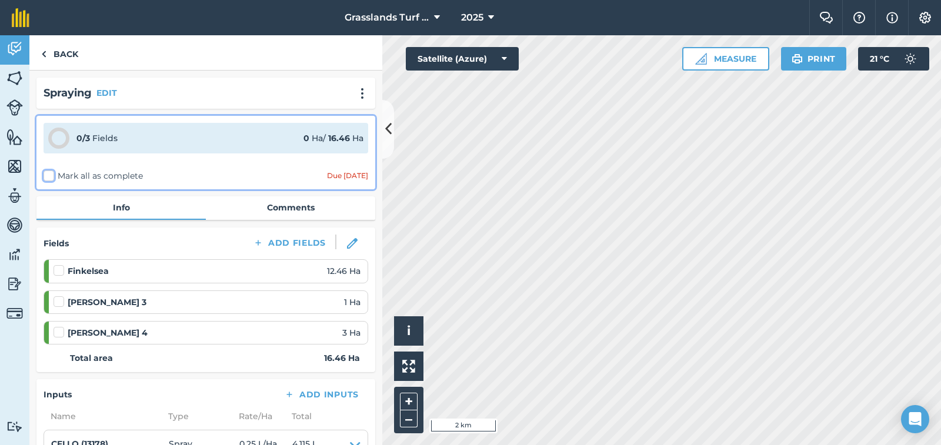
click at [47, 176] on input "Mark all as complete" at bounding box center [48, 174] width 8 height 8
checkbox input "false"
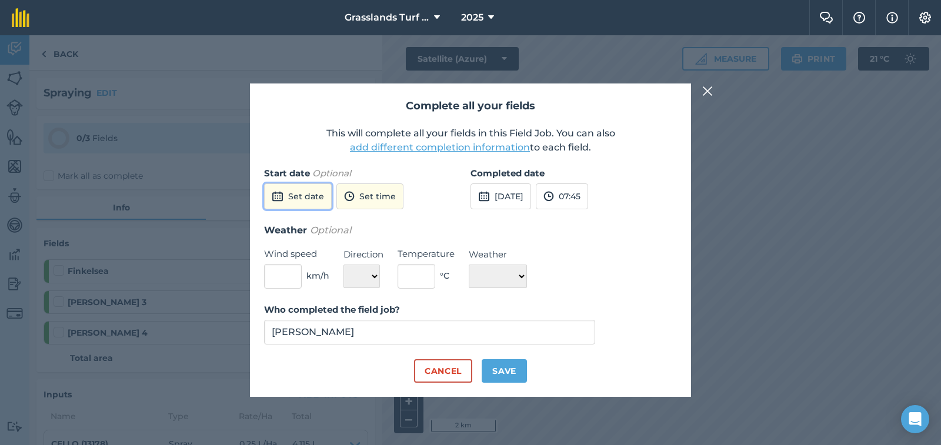
click at [307, 197] on button "Set date" at bounding box center [298, 197] width 68 height 26
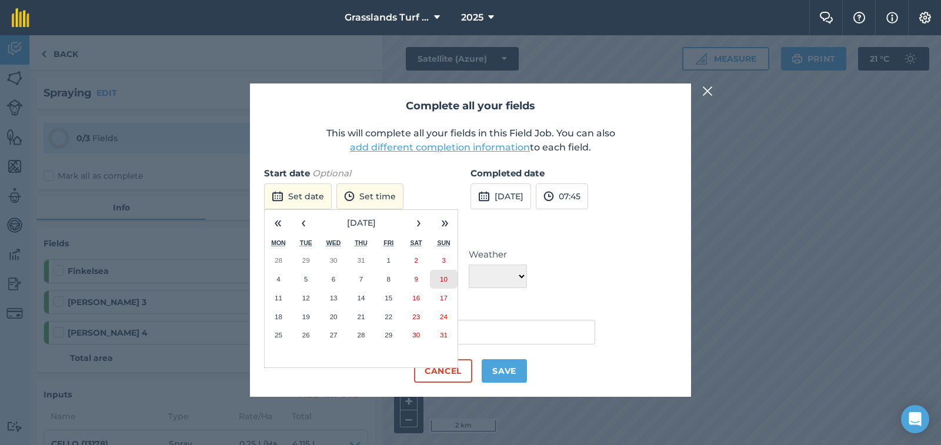
click at [442, 279] on abbr "10" at bounding box center [444, 279] width 8 height 8
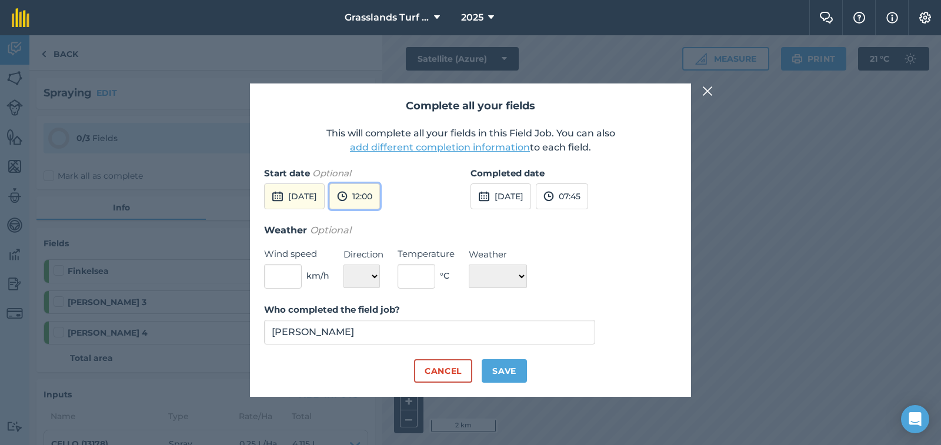
click at [380, 198] on button "12:00" at bounding box center [354, 197] width 51 height 26
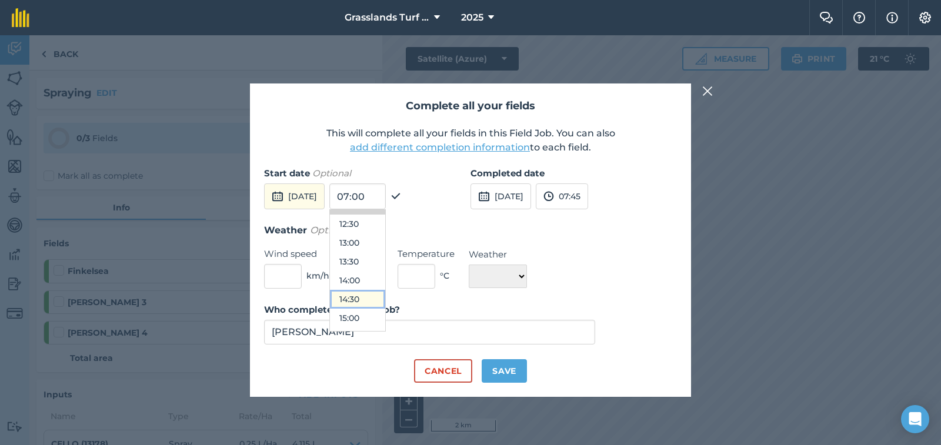
click at [385, 306] on button "14:30" at bounding box center [357, 299] width 55 height 19
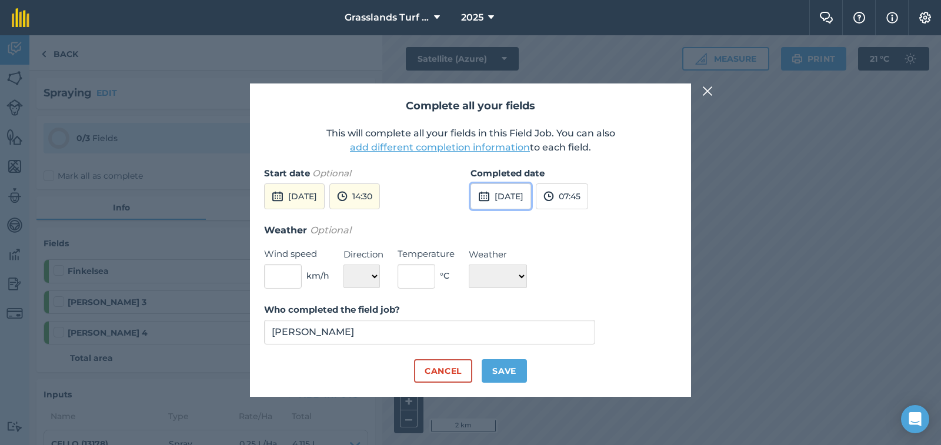
click at [511, 203] on button "[DATE]" at bounding box center [501, 197] width 61 height 26
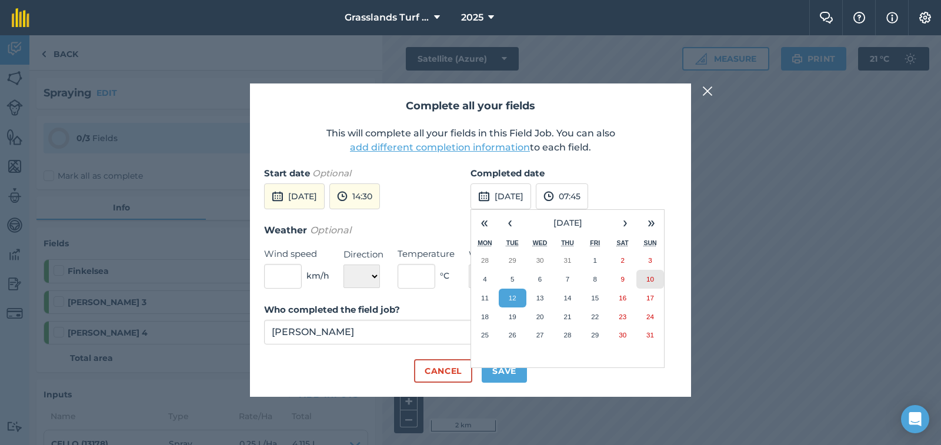
click at [652, 279] on abbr "10" at bounding box center [650, 279] width 8 height 8
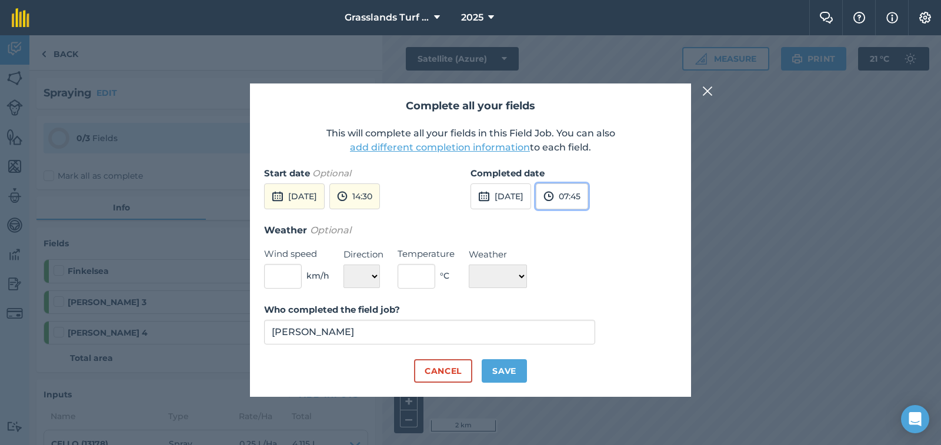
click at [588, 193] on button "07:45" at bounding box center [562, 197] width 52 height 26
click at [592, 267] on button "17:30" at bounding box center [563, 268] width 55 height 19
click at [294, 275] on input "text" at bounding box center [283, 276] width 38 height 25
type input "6"
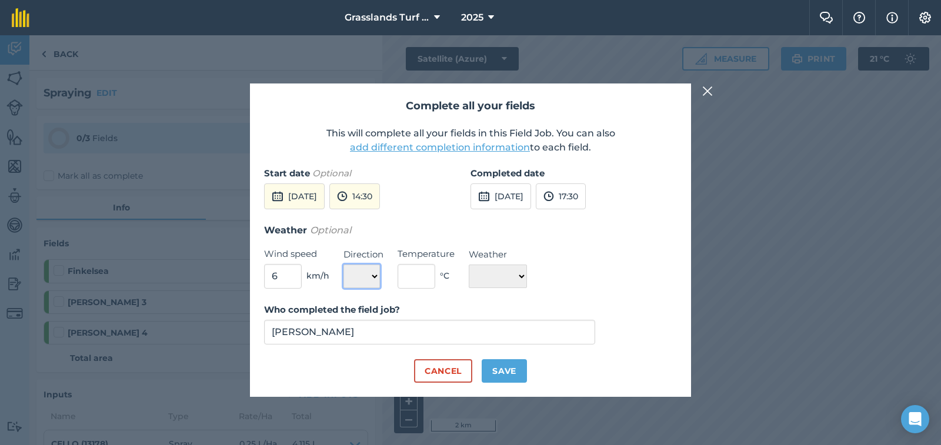
click at [377, 277] on select "N NE E SE S SW W NW" at bounding box center [362, 277] width 36 height 24
select select "E"
click at [344, 265] on select "N NE E SE S SW W NW" at bounding box center [362, 277] width 36 height 24
click at [422, 281] on input "text" at bounding box center [417, 276] width 38 height 25
type input "15"
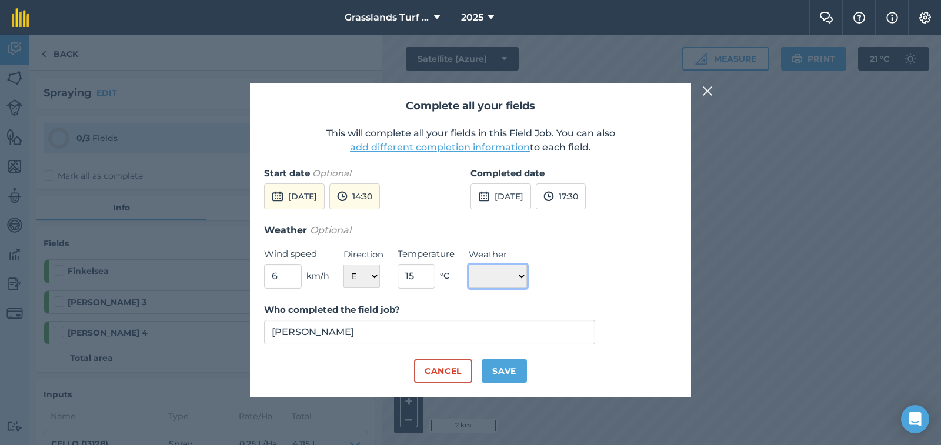
click at [526, 275] on select "☀️ Sunny 🌧 Rainy ⛅️ Cloudy 🌨 Snow ❄️ Icy" at bounding box center [498, 277] width 58 height 24
select select "Sunny"
click at [469, 265] on select "☀️ Sunny 🌧 Rainy ⛅️ Cloudy 🌨 Snow ❄️ Icy" at bounding box center [498, 277] width 58 height 24
click at [510, 368] on button "Save" at bounding box center [504, 371] width 45 height 24
checkbox input "true"
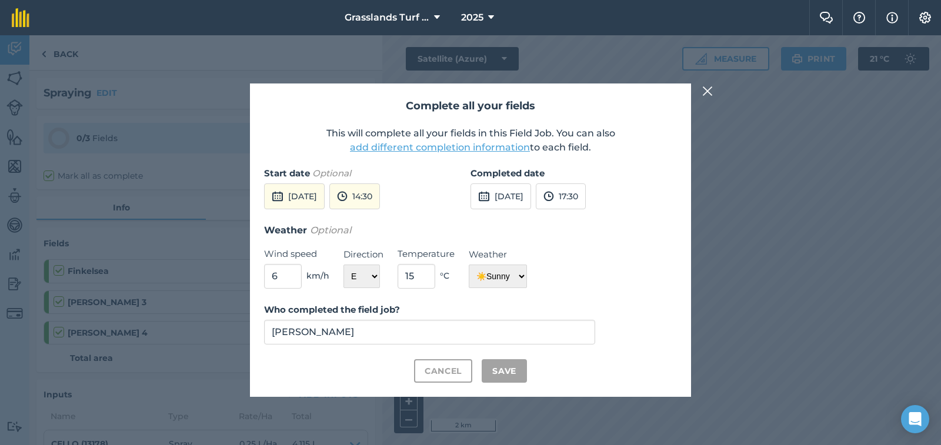
checkbox input "true"
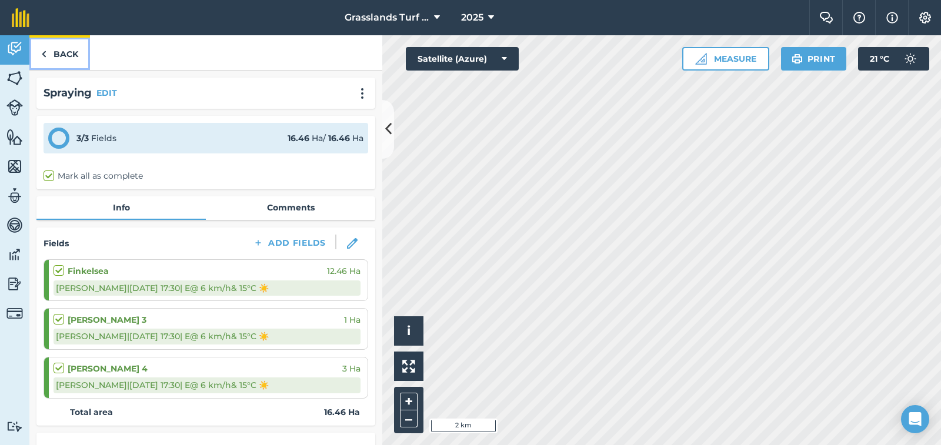
click at [62, 46] on link "Back" at bounding box center [59, 52] width 61 height 35
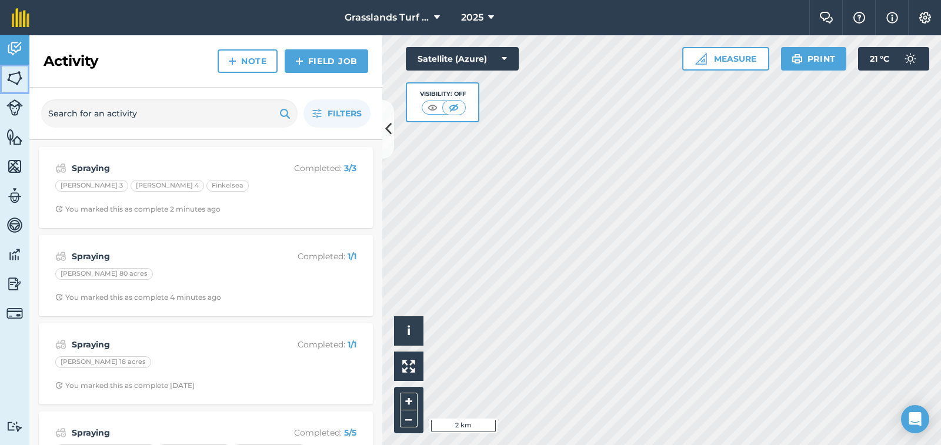
click at [14, 81] on img at bounding box center [14, 78] width 16 height 18
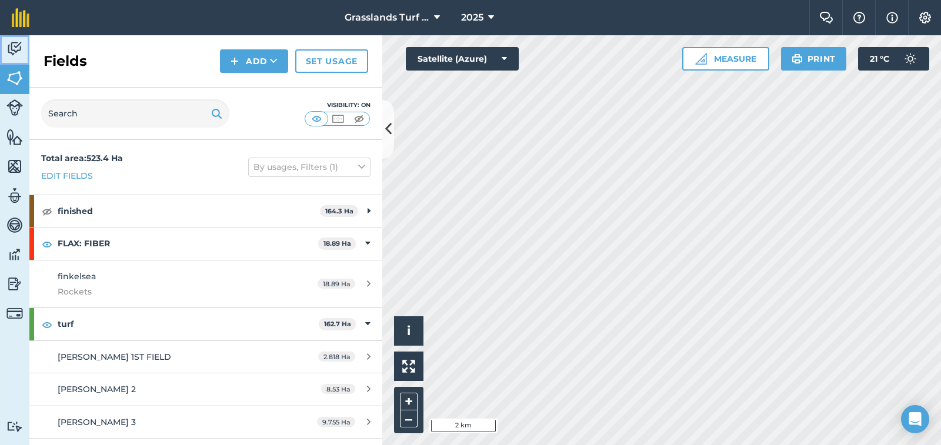
click at [13, 47] on img at bounding box center [14, 49] width 16 height 18
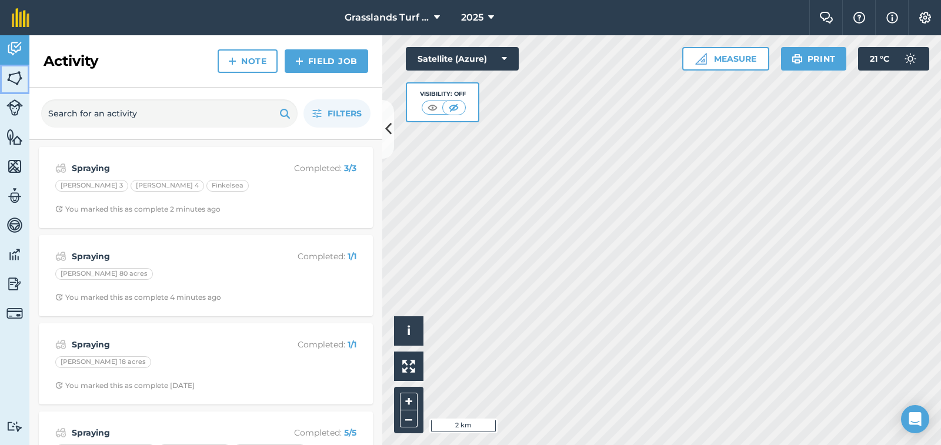
click at [11, 76] on img at bounding box center [14, 78] width 16 height 18
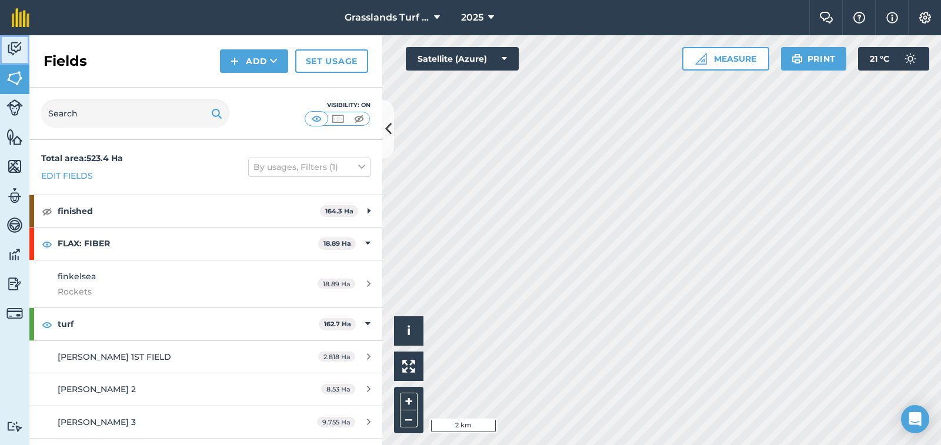
click at [13, 45] on img at bounding box center [14, 49] width 16 height 18
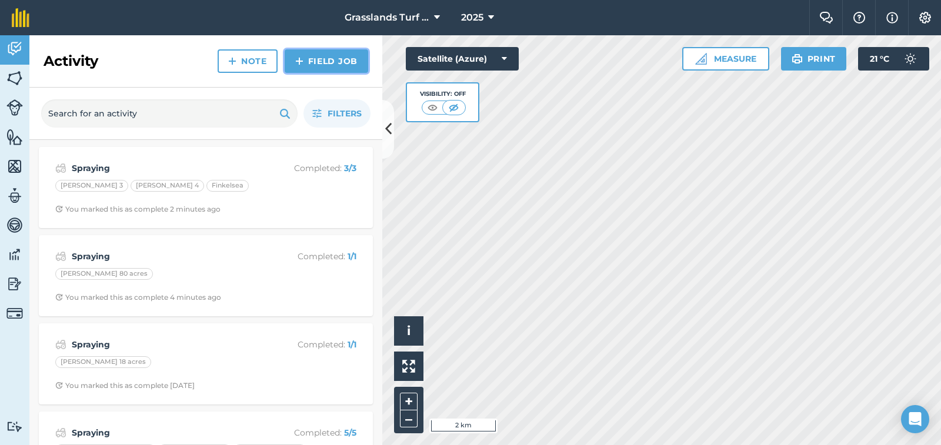
click at [318, 65] on link "Field Job" at bounding box center [327, 61] width 84 height 24
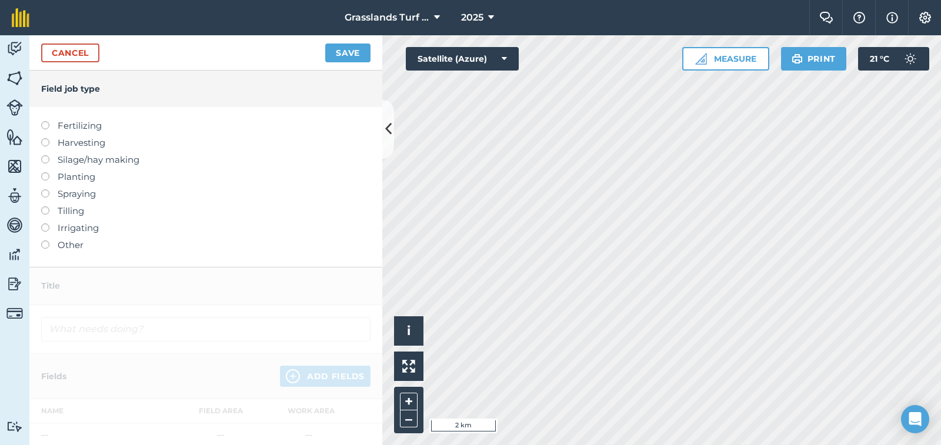
click at [44, 189] on label at bounding box center [49, 189] width 16 height 0
type input "Spraying"
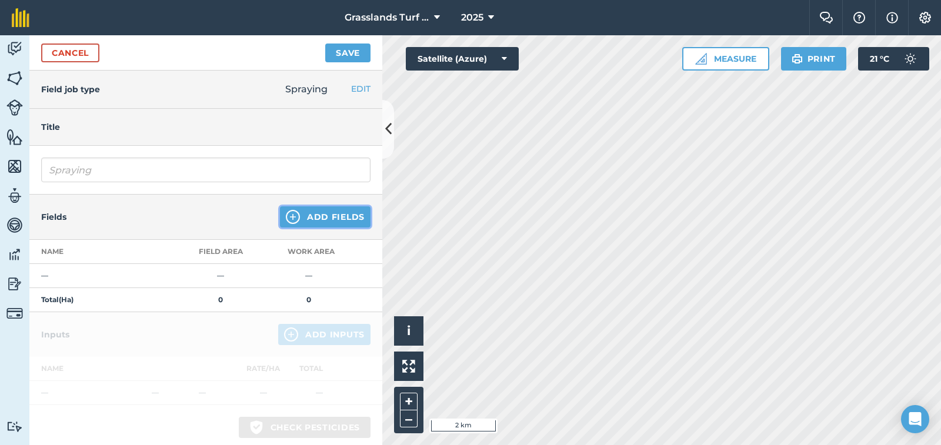
click at [303, 216] on button "Add Fields" at bounding box center [325, 216] width 91 height 21
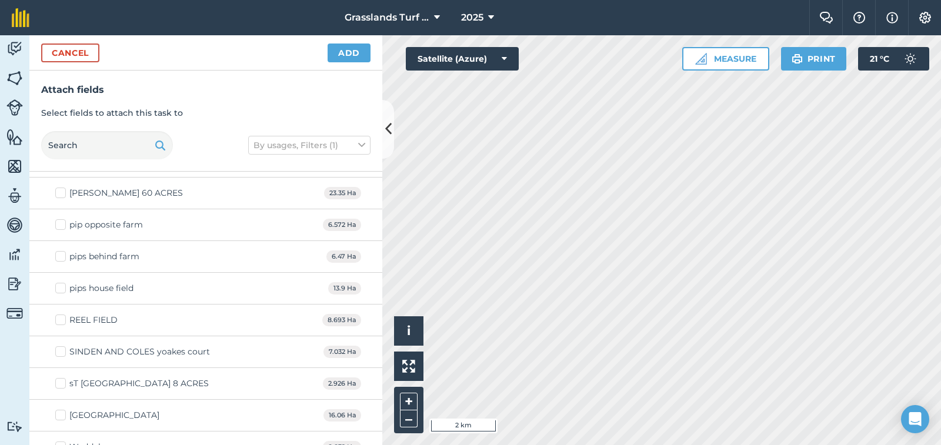
scroll to position [1000, 0]
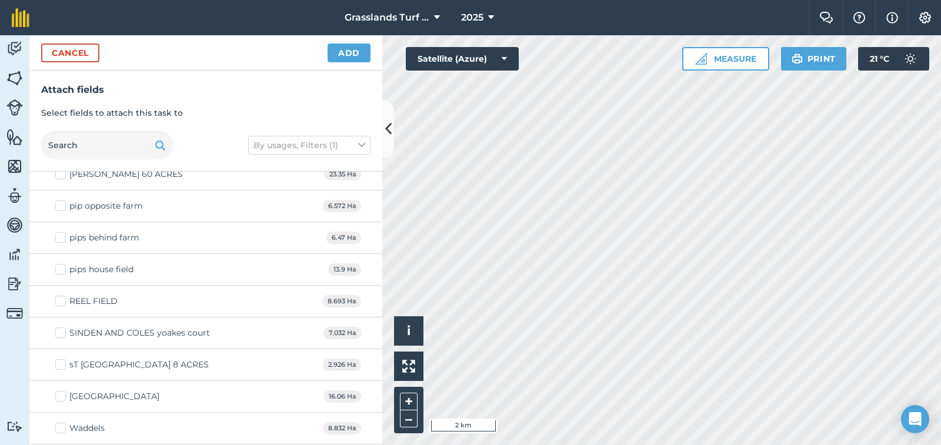
click at [61, 205] on label "pip opposite farm" at bounding box center [99, 206] width 88 height 12
click at [61, 205] on input "pip opposite farm" at bounding box center [59, 204] width 8 height 8
checkbox input "true"
click at [349, 58] on button "Add" at bounding box center [349, 53] width 43 height 19
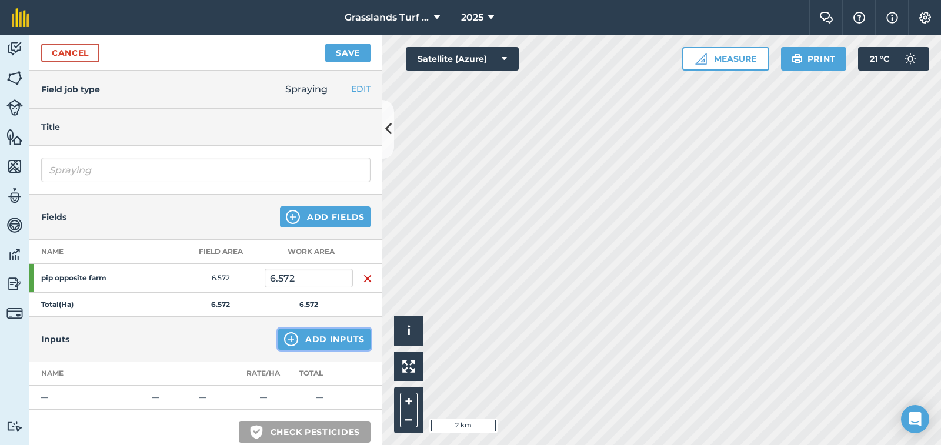
click at [312, 339] on button "Add Inputs" at bounding box center [324, 339] width 92 height 21
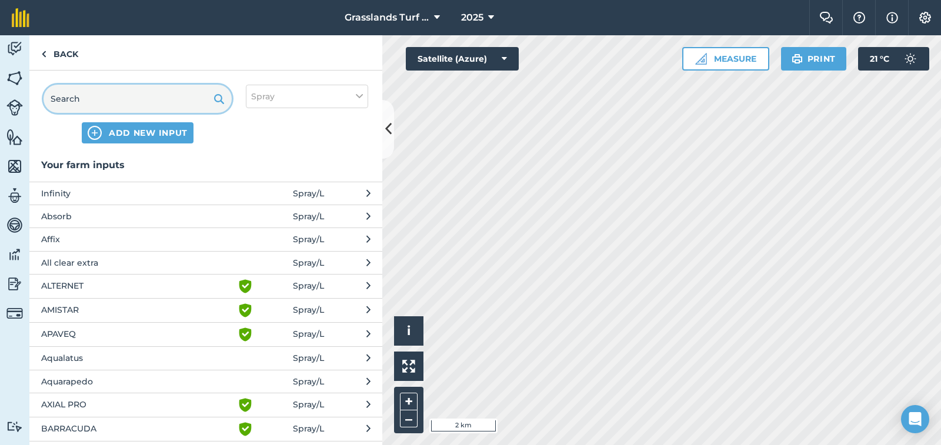
click at [99, 103] on input "text" at bounding box center [138, 99] width 188 height 28
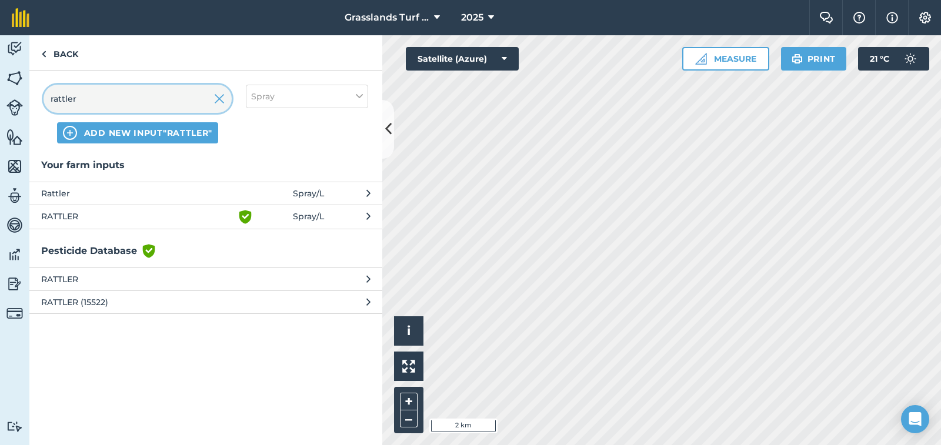
type input "rattler"
click at [78, 217] on span "RATTLER" at bounding box center [137, 217] width 192 height 14
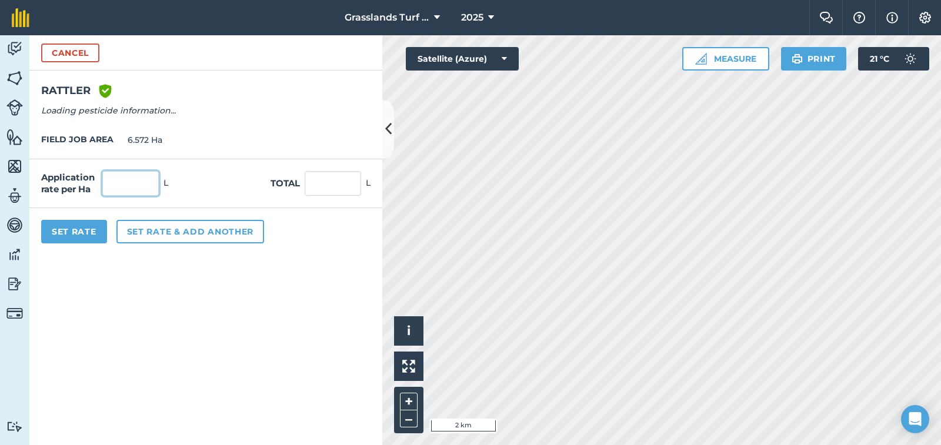
click at [141, 182] on input "text" at bounding box center [130, 183] width 56 height 25
type input "3"
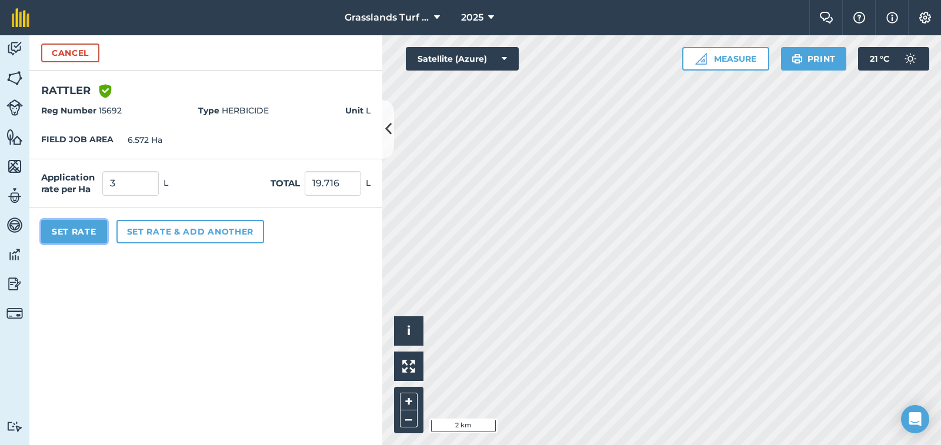
type input "19.716"
click at [68, 235] on button "Set Rate" at bounding box center [74, 232] width 66 height 24
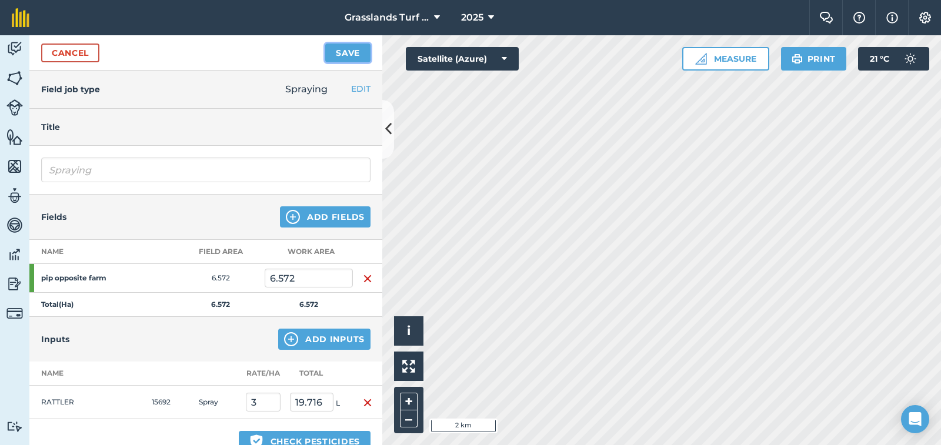
click at [359, 55] on button "Save" at bounding box center [347, 53] width 45 height 19
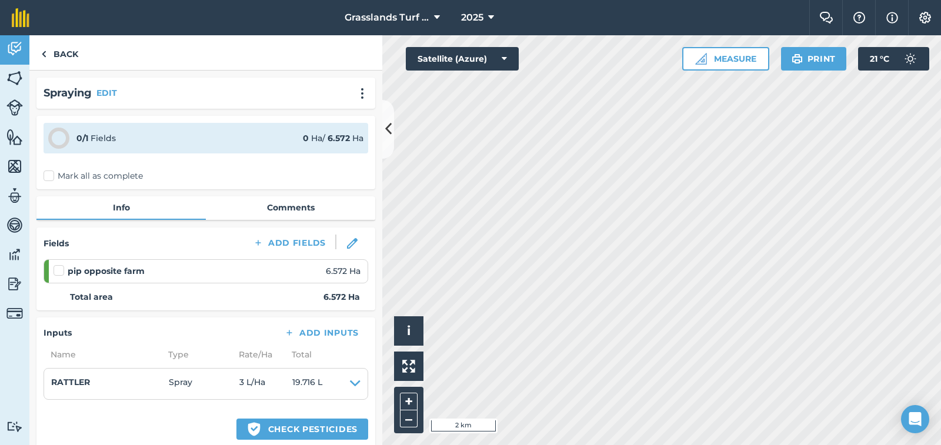
click at [62, 265] on label at bounding box center [61, 265] width 14 height 0
click at [61, 269] on input "checkbox" at bounding box center [58, 269] width 8 height 8
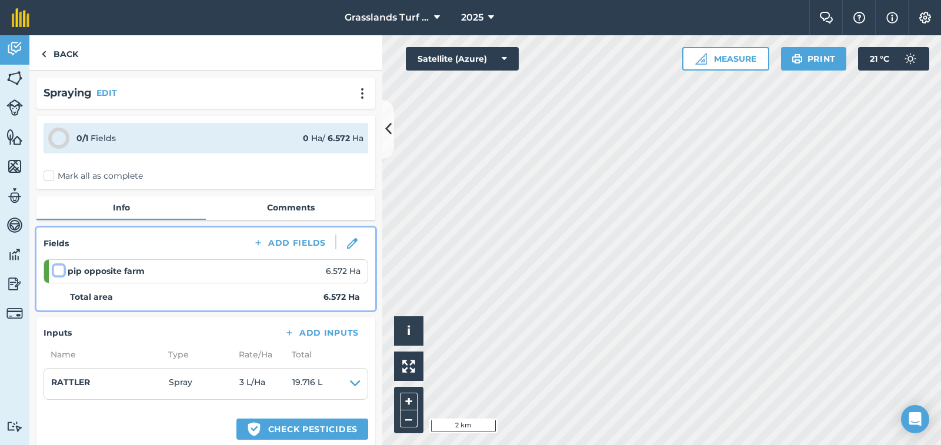
checkbox input "false"
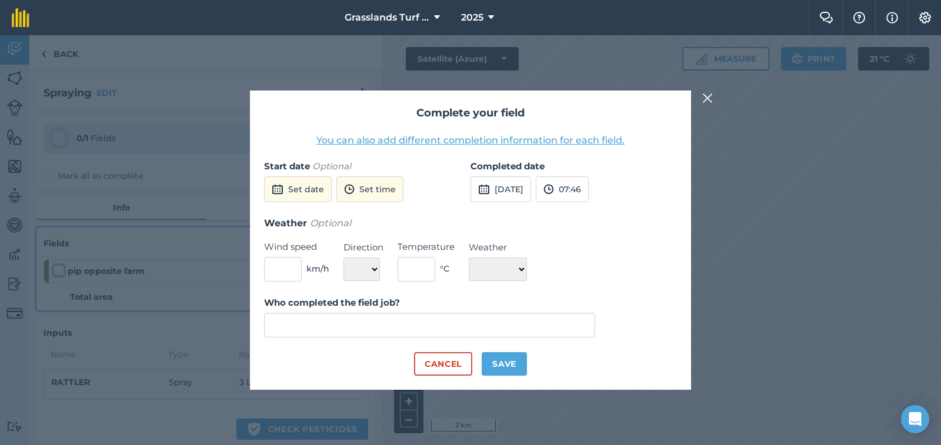
type input "[PERSON_NAME]"
click at [318, 197] on button "Set date" at bounding box center [298, 189] width 68 height 26
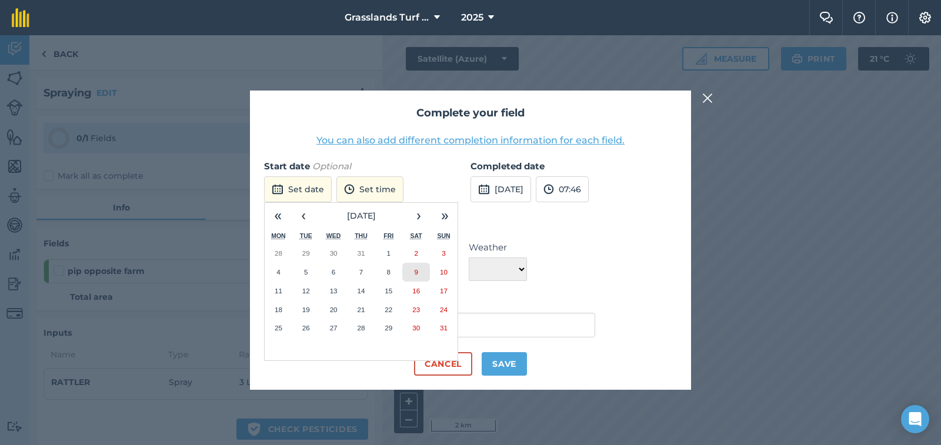
click at [415, 274] on abbr "9" at bounding box center [416, 272] width 4 height 8
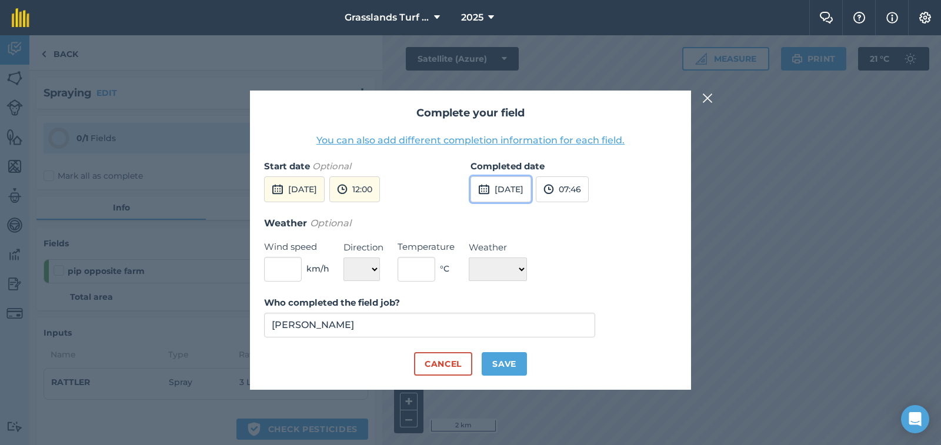
click at [508, 194] on button "[DATE]" at bounding box center [501, 189] width 61 height 26
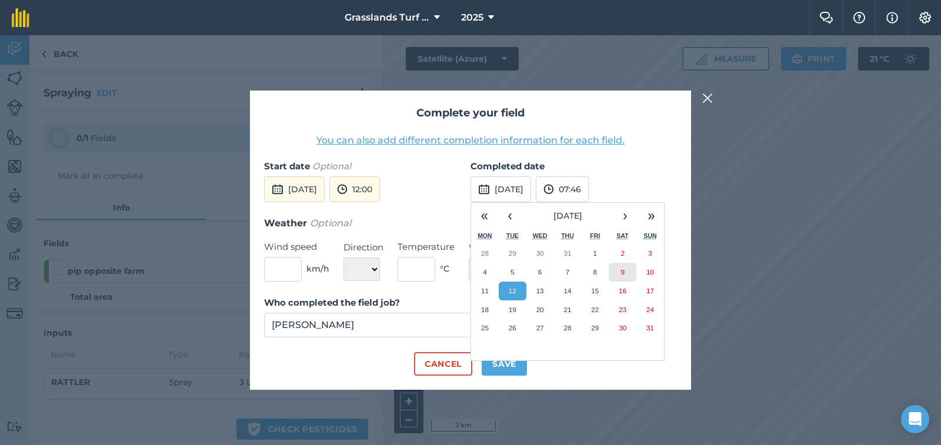
click at [624, 274] on abbr "9" at bounding box center [623, 272] width 4 height 8
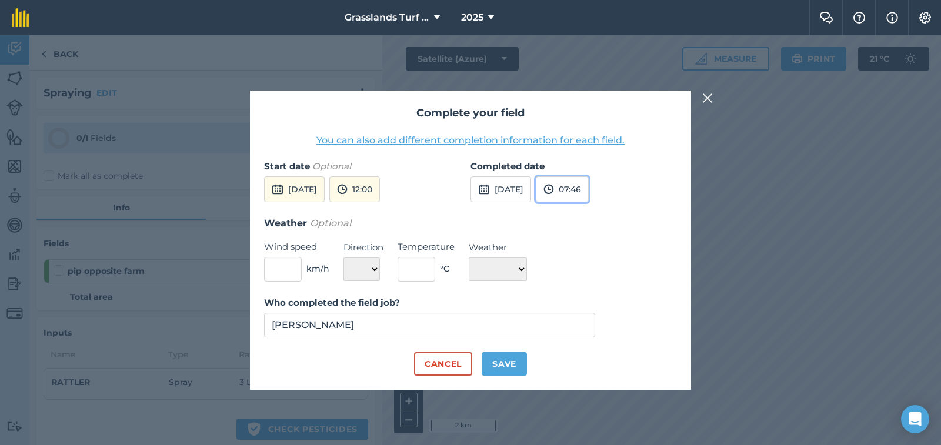
click at [589, 189] on button "07:46" at bounding box center [562, 189] width 53 height 26
click at [592, 301] on button "14:00" at bounding box center [563, 306] width 55 height 19
click at [266, 269] on input "text" at bounding box center [283, 269] width 38 height 25
type input "3"
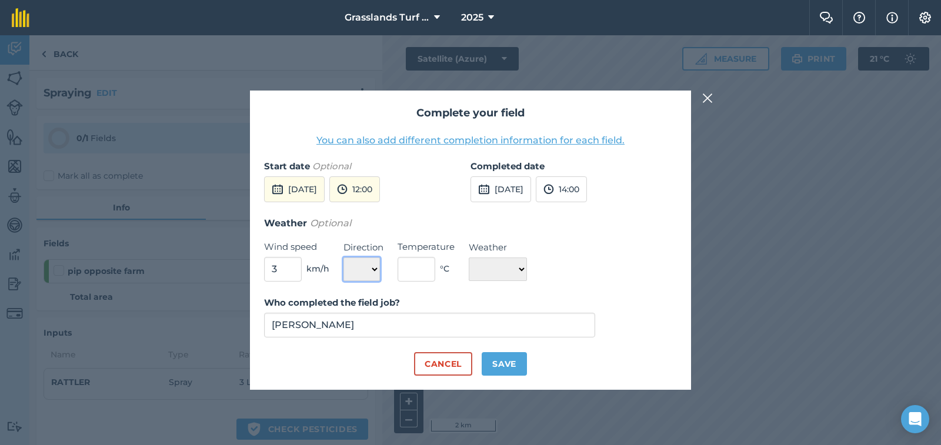
click at [375, 268] on select "N NE E SE S SW W NW" at bounding box center [362, 270] width 36 height 24
select select "SE"
click at [344, 258] on select "N NE E SE S SW W NW" at bounding box center [362, 270] width 36 height 24
click at [420, 266] on input "text" at bounding box center [417, 269] width 38 height 25
type input "13"
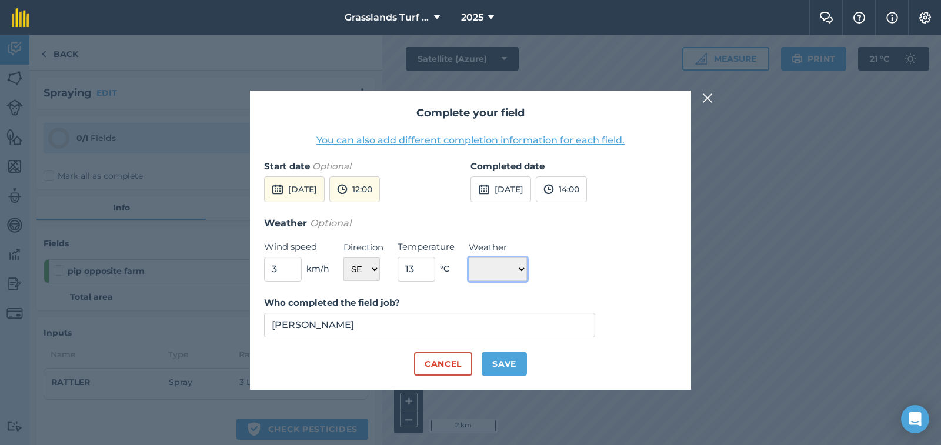
click at [523, 268] on select "☀️ Sunny 🌧 Rainy ⛅️ Cloudy 🌨 Snow ❄️ Icy" at bounding box center [498, 270] width 58 height 24
select select "Sunny"
click at [469, 258] on select "☀️ Sunny 🌧 Rainy ⛅️ Cloudy 🌨 Snow ❄️ Icy" at bounding box center [498, 270] width 58 height 24
click at [506, 359] on button "Save" at bounding box center [504, 364] width 45 height 24
checkbox input "true"
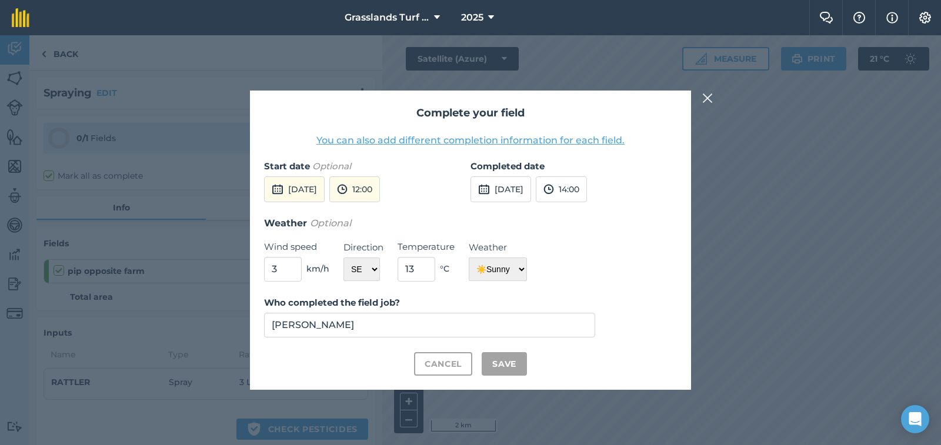
checkbox input "true"
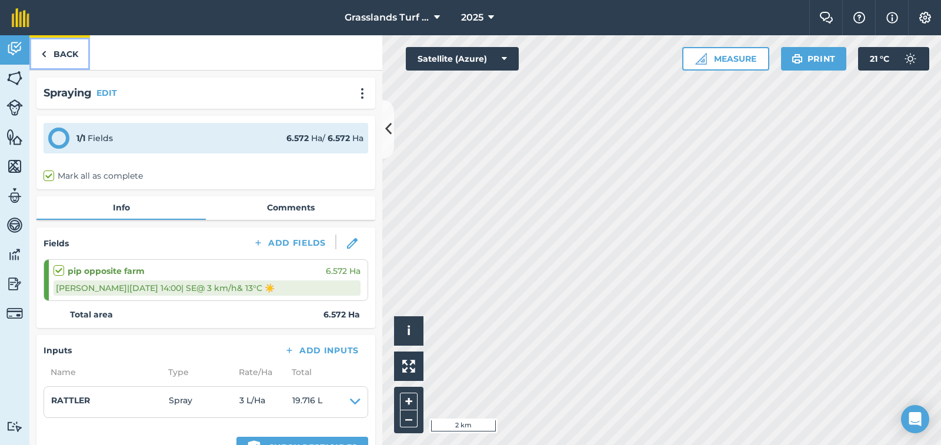
click at [59, 54] on link "Back" at bounding box center [59, 52] width 61 height 35
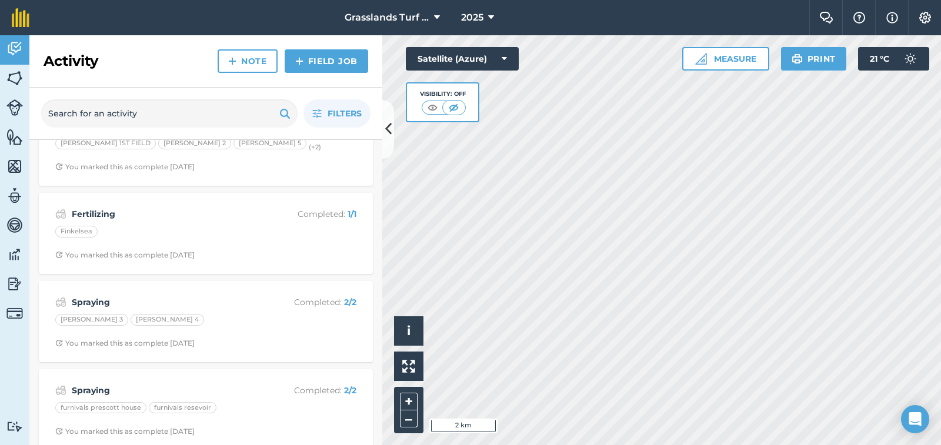
scroll to position [529, 0]
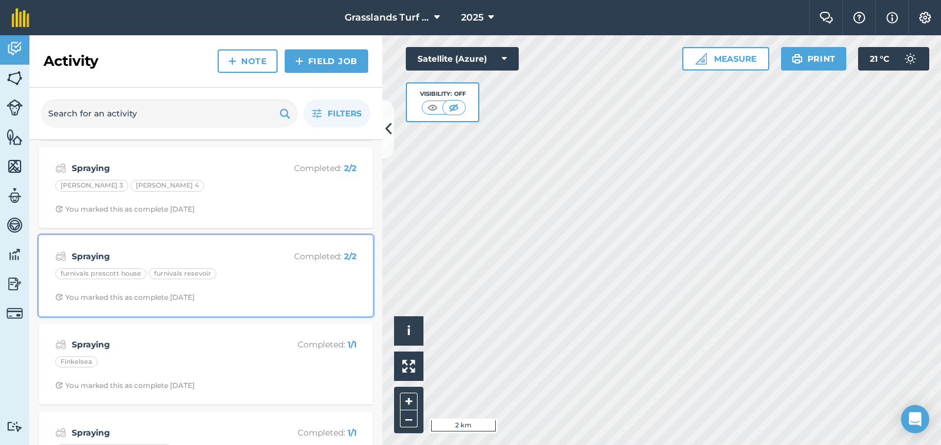
click at [96, 272] on div "furnivals prescott house" at bounding box center [100, 274] width 91 height 12
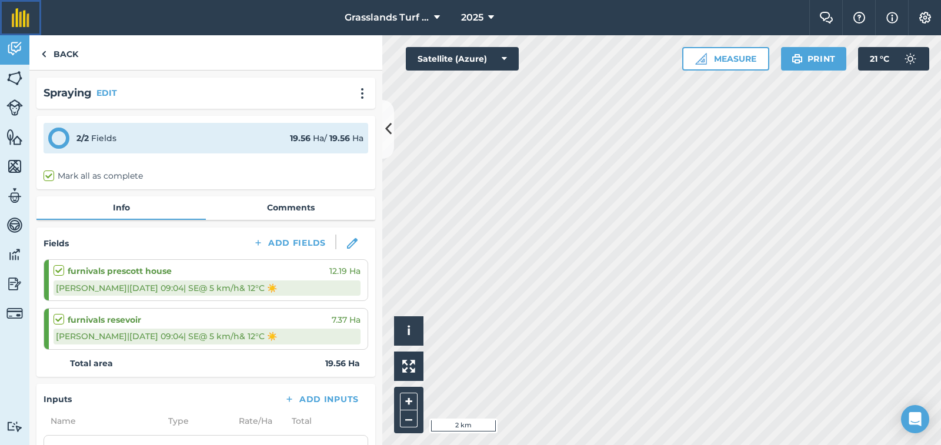
click at [12, 18] on img at bounding box center [21, 17] width 18 height 19
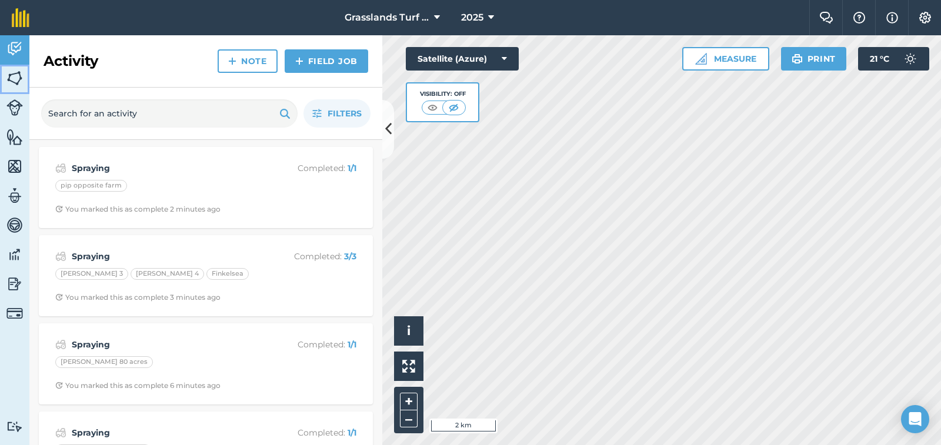
click at [12, 80] on img at bounding box center [14, 78] width 16 height 18
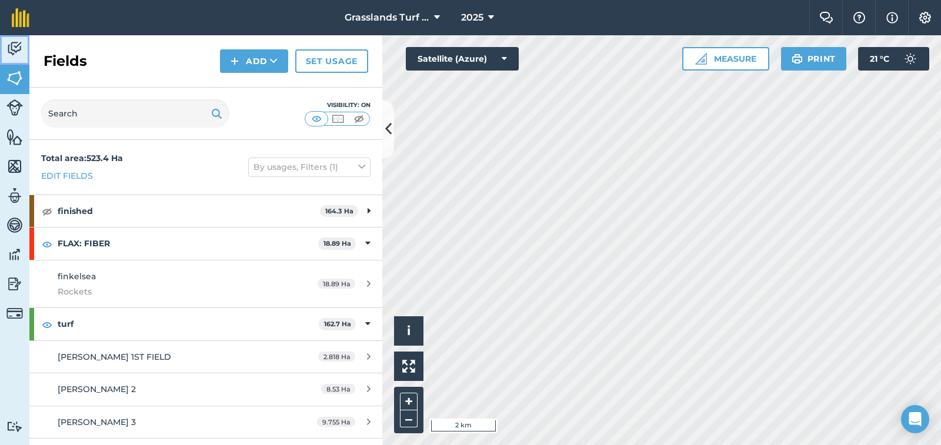
click at [16, 52] on img at bounding box center [14, 49] width 16 height 18
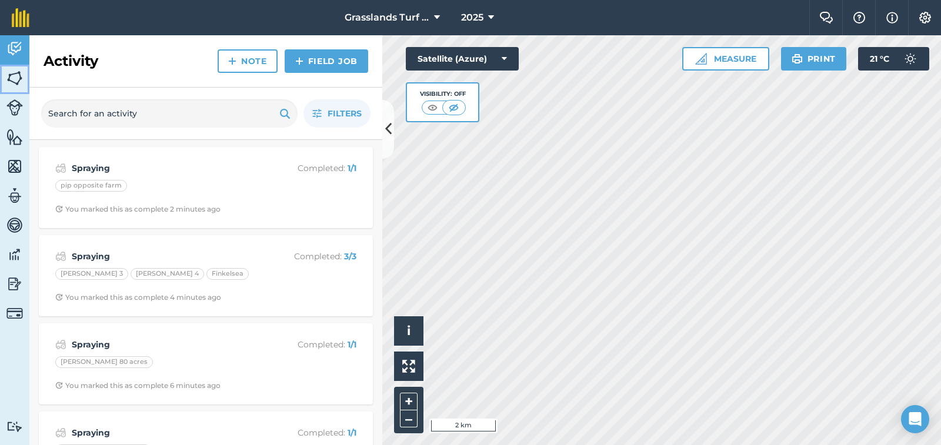
click at [14, 77] on img at bounding box center [14, 78] width 16 height 18
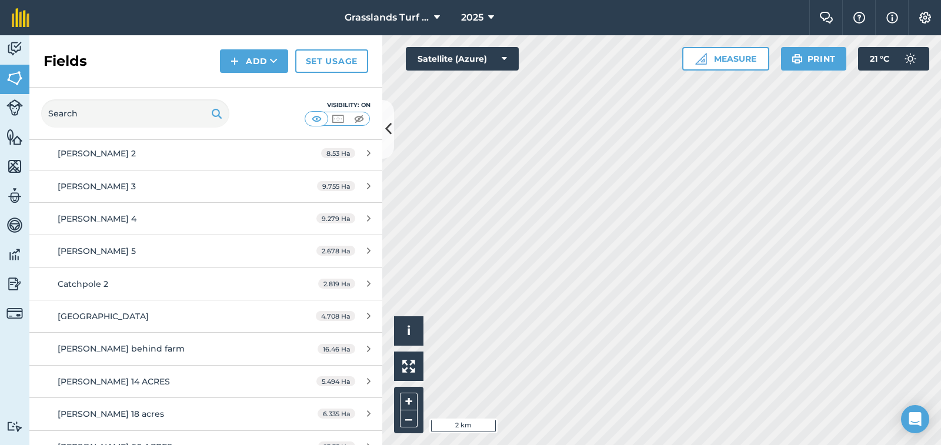
scroll to position [176, 0]
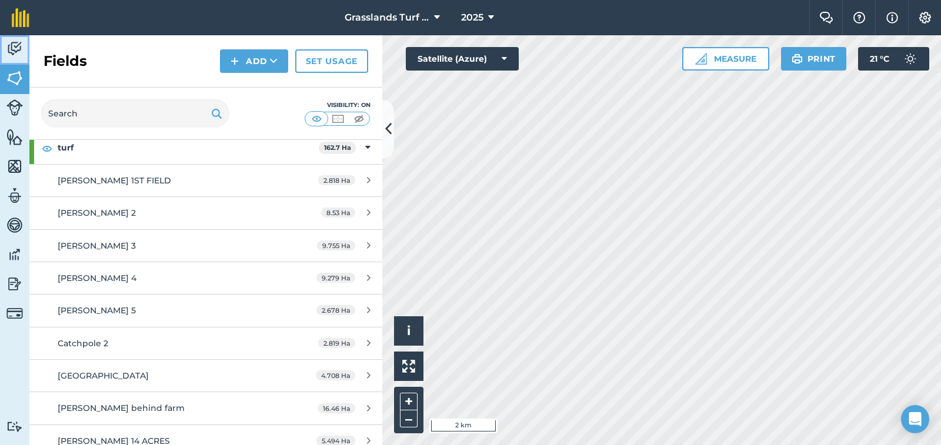
click at [13, 53] on img at bounding box center [14, 49] width 16 height 18
